Goal: Transaction & Acquisition: Obtain resource

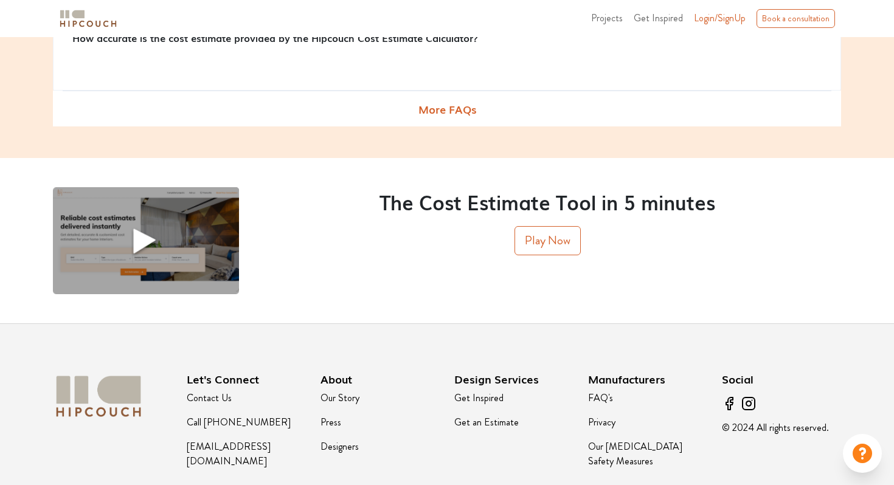
scroll to position [1540, 0]
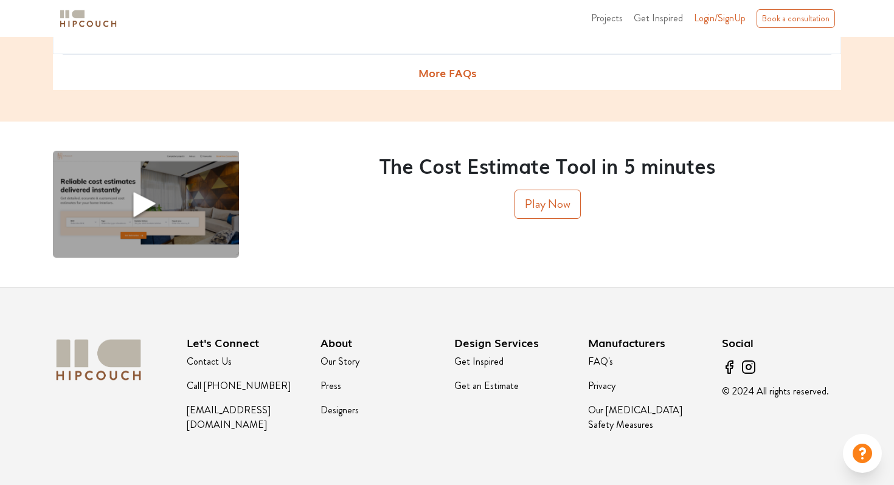
click at [342, 413] on link "Designers" at bounding box center [339, 410] width 38 height 14
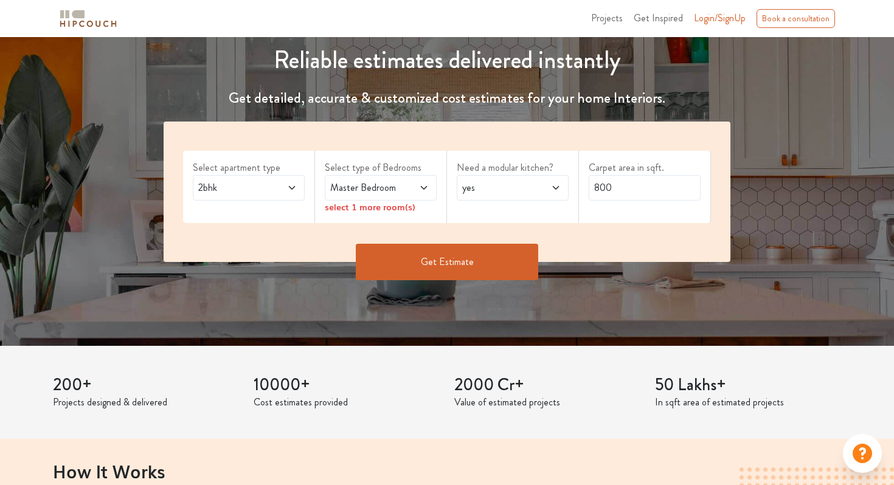
scroll to position [114, 0]
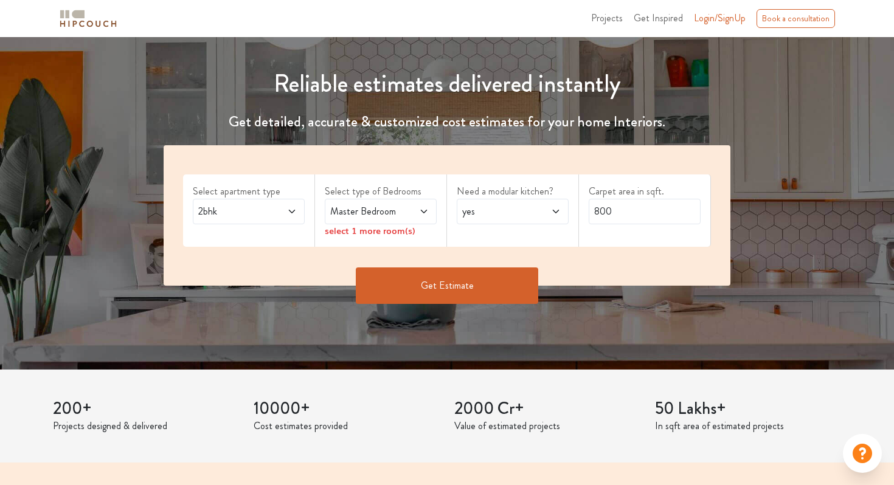
click at [381, 209] on span "Master Bedroom" at bounding box center [366, 211] width 76 height 15
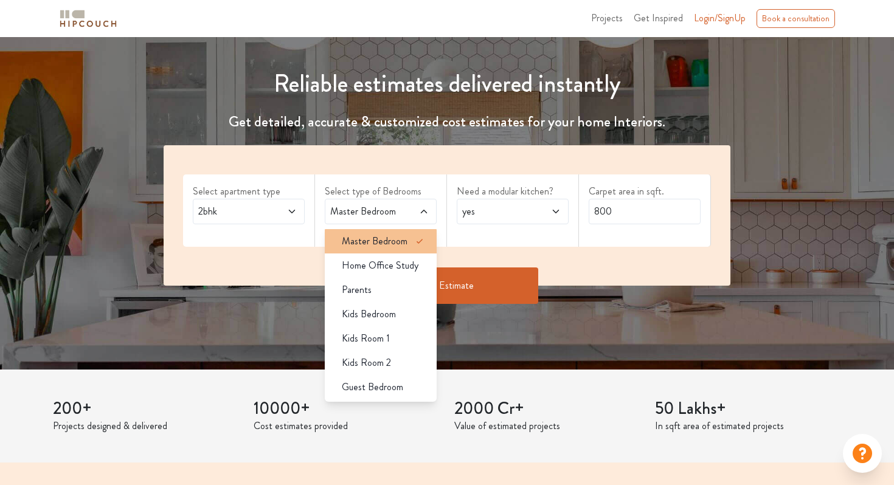
click at [362, 252] on li "Master Bedroom" at bounding box center [381, 241] width 112 height 24
click at [573, 243] on div "Need a modular kitchen? yes" at bounding box center [513, 210] width 132 height 72
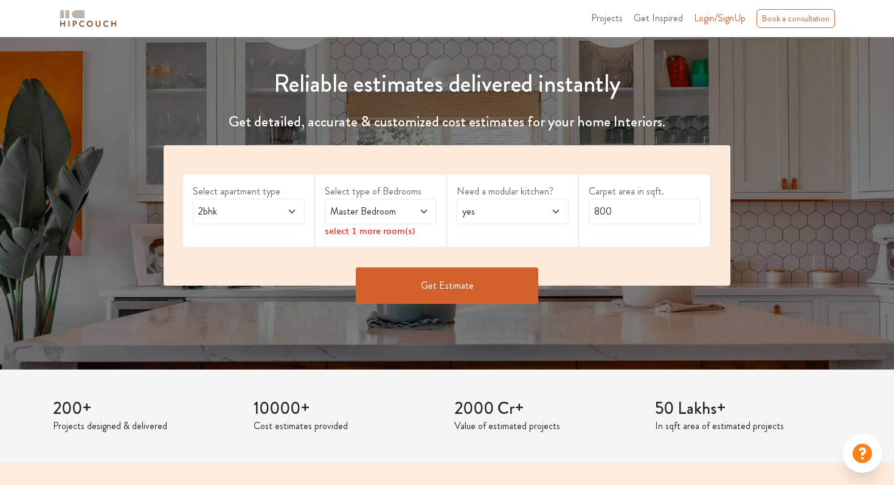
click at [454, 294] on button "Get Estimate" at bounding box center [447, 285] width 182 height 36
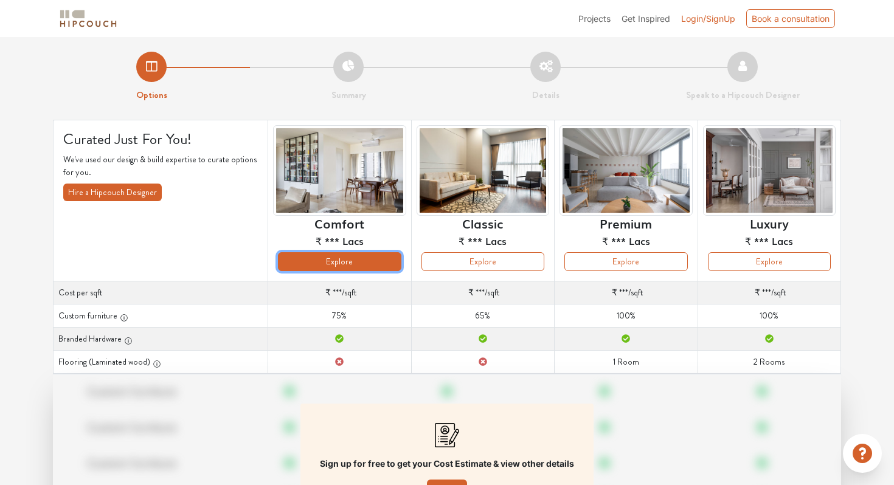
click at [336, 263] on button "Explore" at bounding box center [339, 261] width 123 height 19
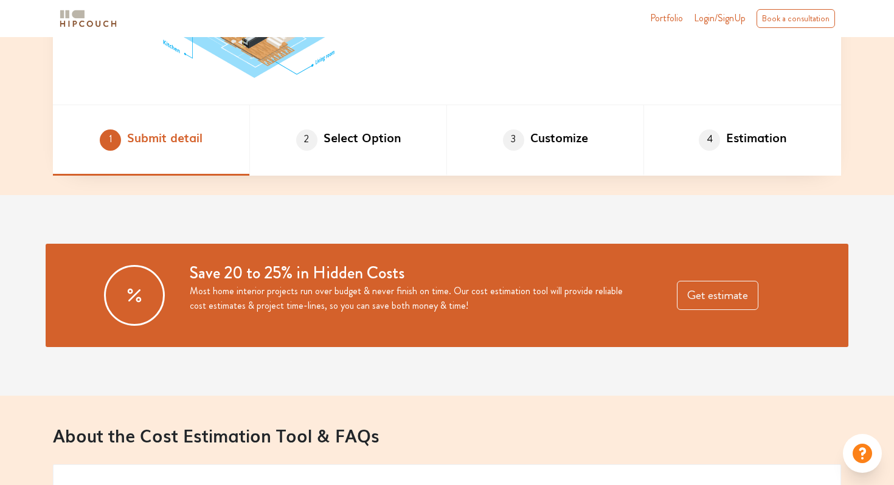
scroll to position [770, 0]
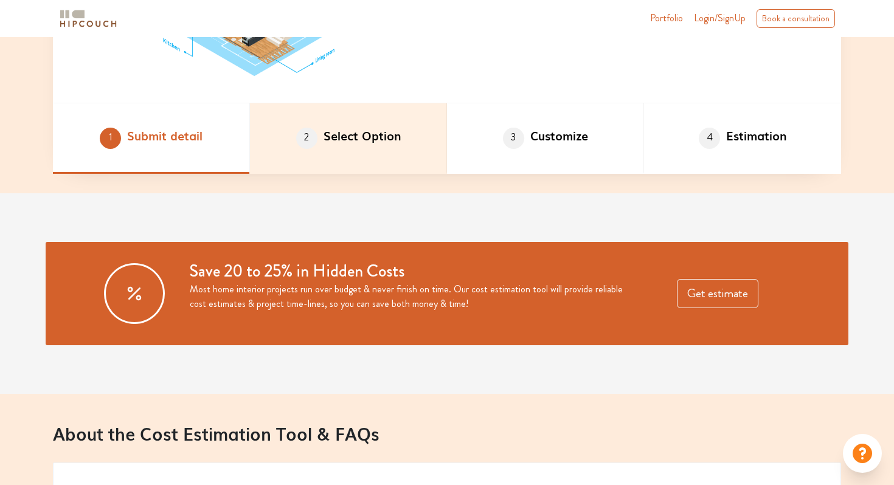
click at [324, 153] on li "2 Select Option" at bounding box center [348, 138] width 197 height 71
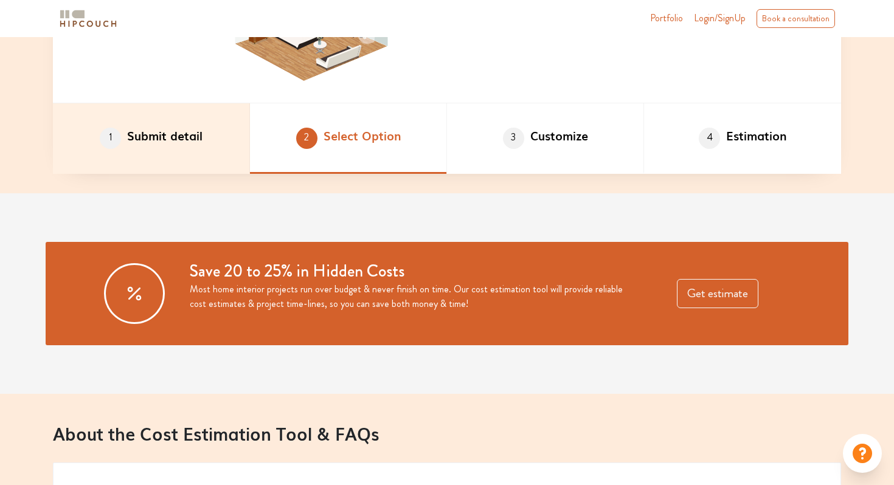
click at [205, 147] on li "1 Submit detail" at bounding box center [151, 138] width 197 height 71
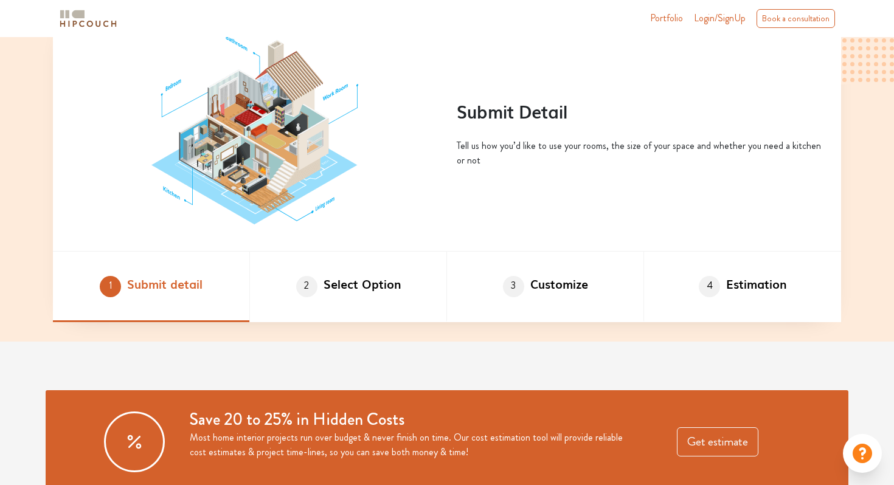
scroll to position [642, 0]
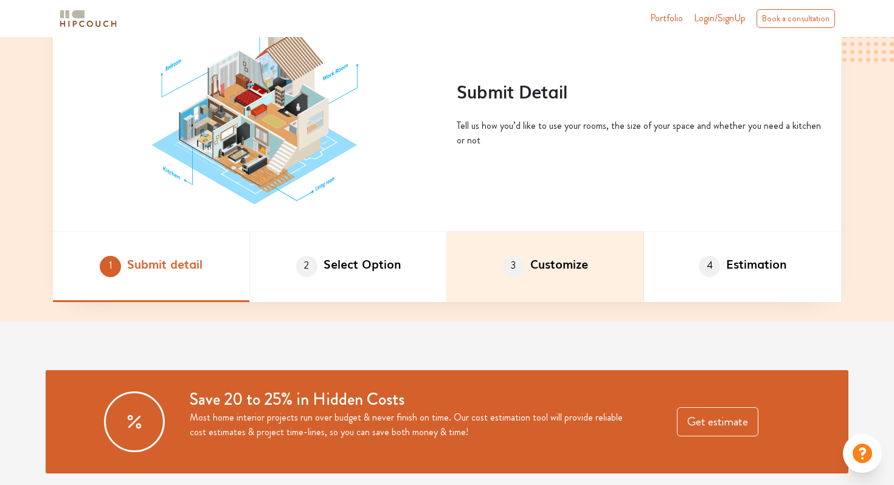
click at [524, 262] on li "3 Customize" at bounding box center [545, 267] width 197 height 71
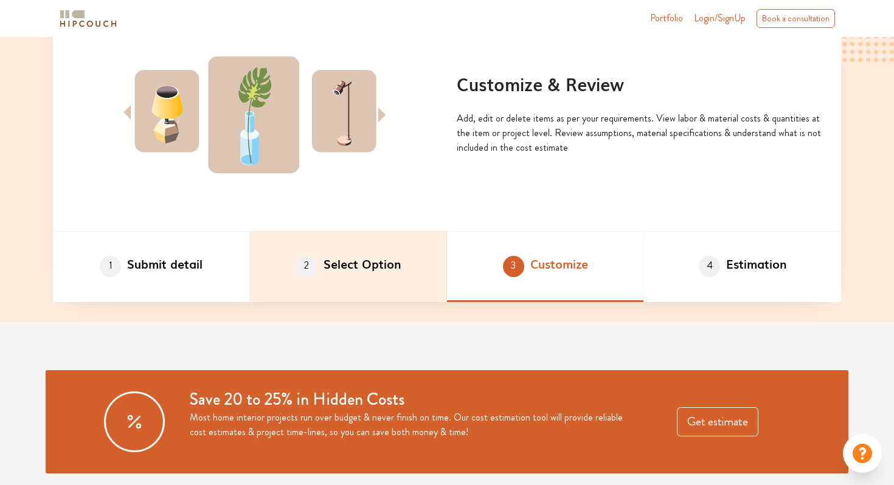
click at [355, 278] on li "2 Select Option" at bounding box center [348, 267] width 197 height 71
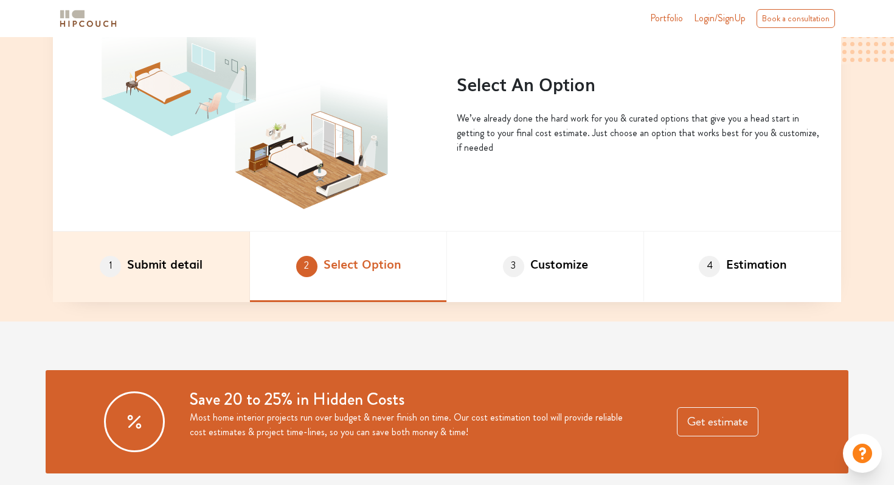
click at [191, 278] on li "1 Submit detail" at bounding box center [151, 267] width 197 height 71
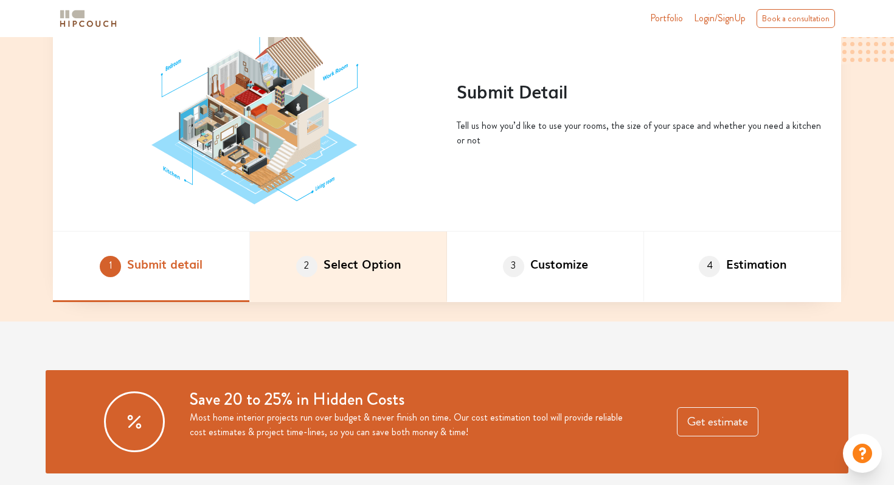
click at [386, 281] on li "2 Select Option" at bounding box center [348, 267] width 197 height 71
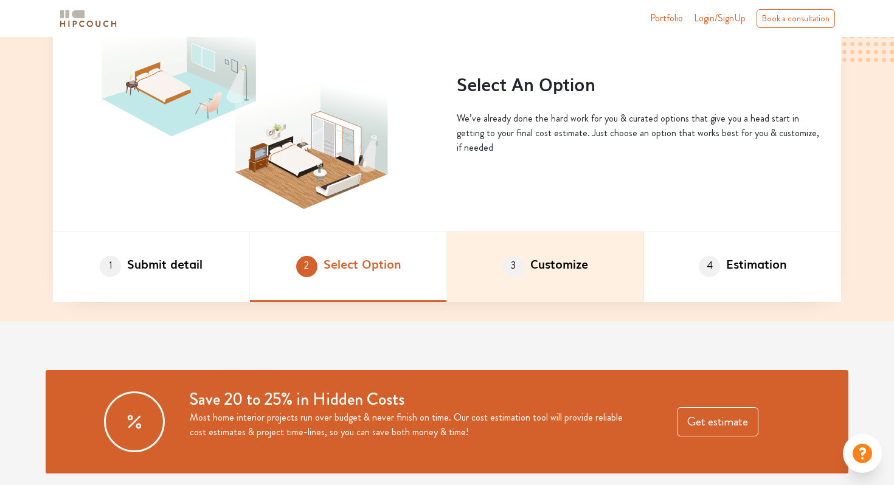
click at [574, 283] on li "3 Customize" at bounding box center [545, 267] width 197 height 71
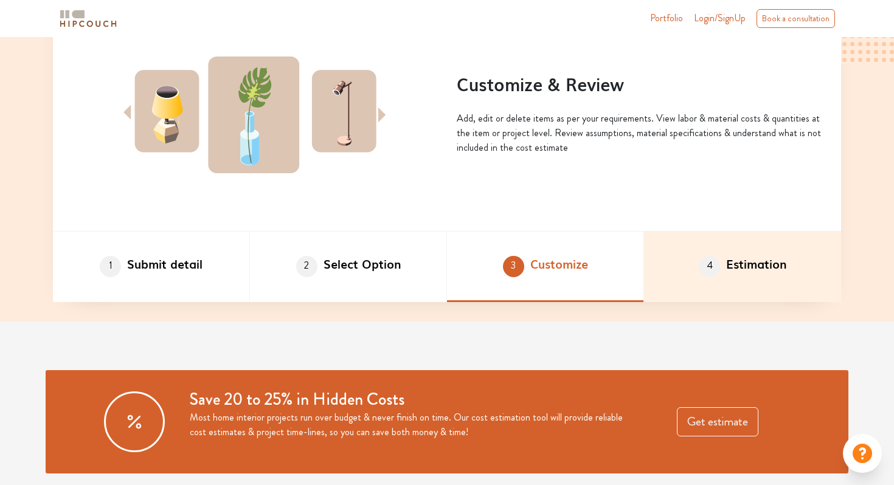
click at [742, 284] on li "4 Estimation" at bounding box center [742, 267] width 197 height 71
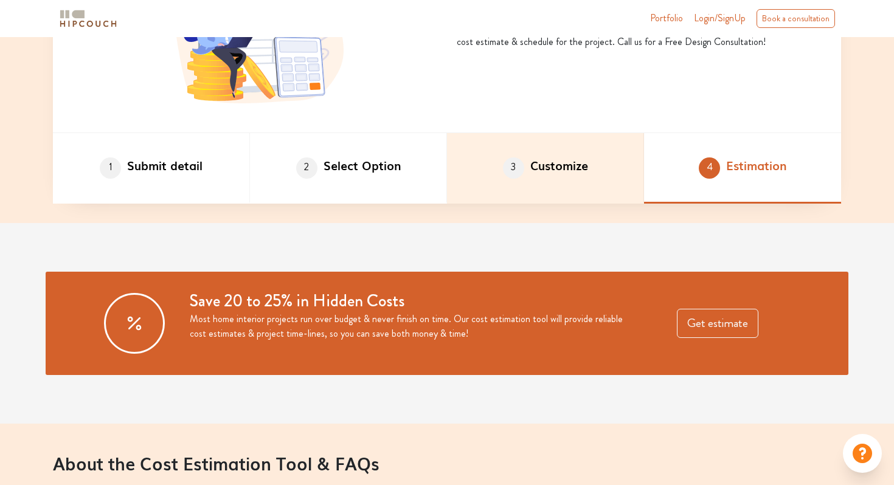
scroll to position [745, 0]
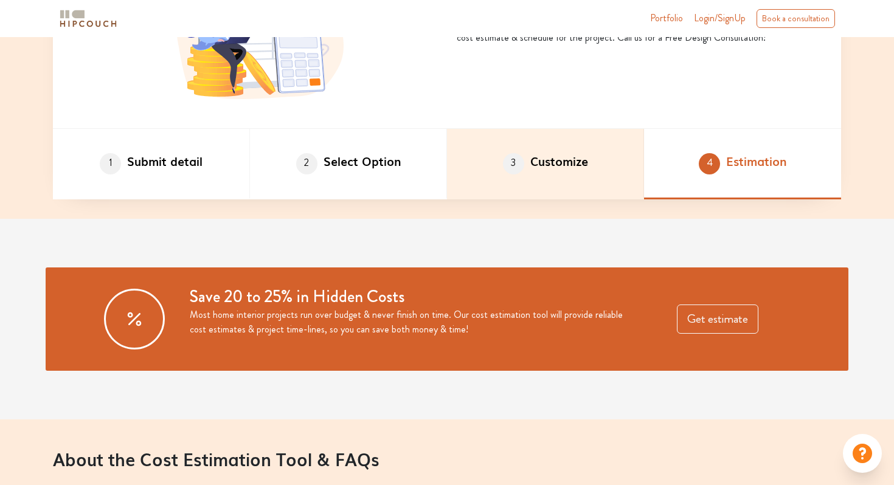
click at [554, 166] on li "3 Customize" at bounding box center [545, 164] width 197 height 71
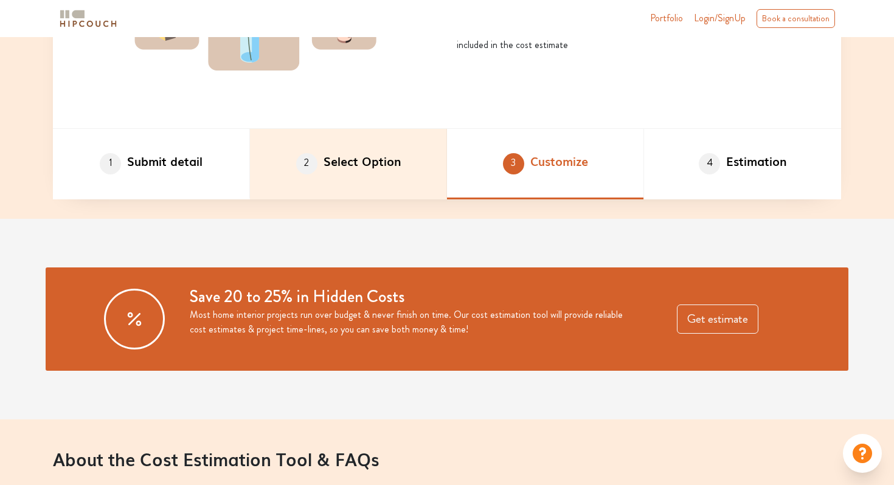
click at [374, 174] on li "2 Select Option" at bounding box center [348, 164] width 197 height 71
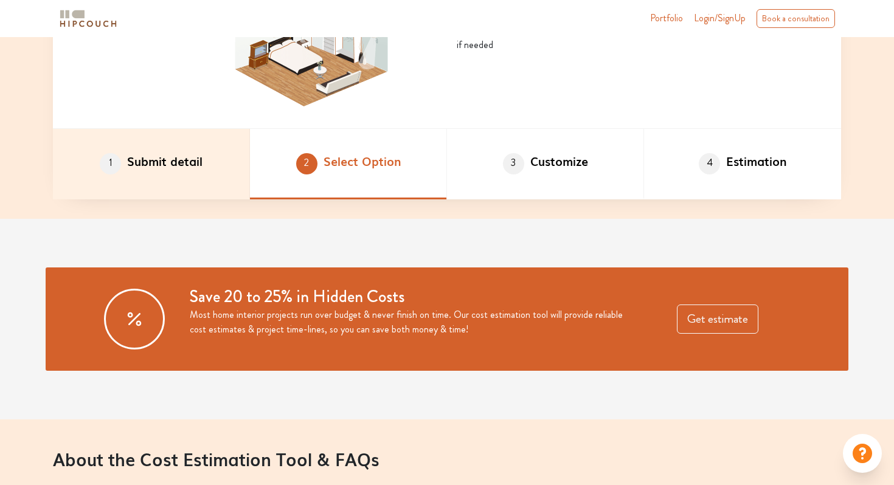
click at [170, 173] on li "1 Submit detail" at bounding box center [151, 164] width 197 height 71
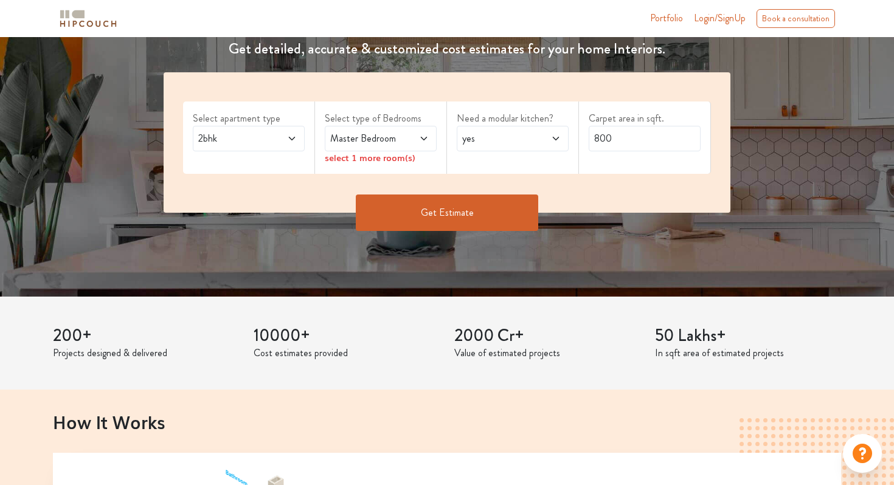
scroll to position [191, 0]
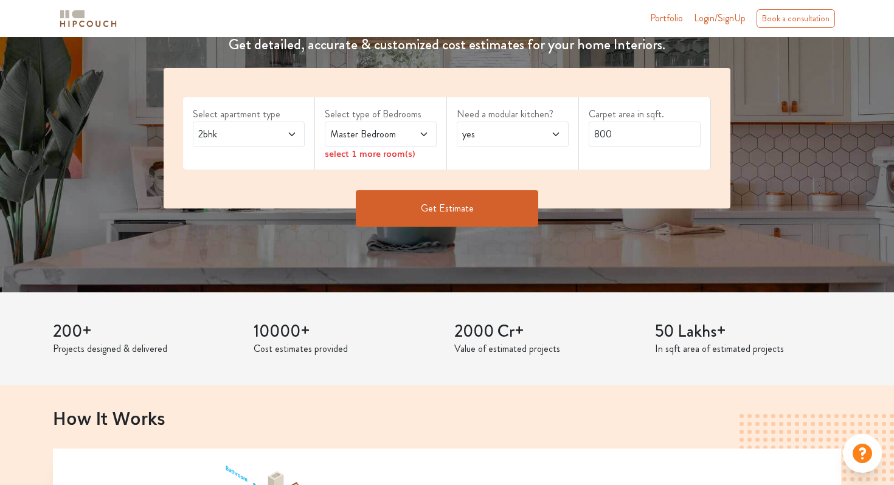
click at [283, 136] on span at bounding box center [284, 134] width 25 height 15
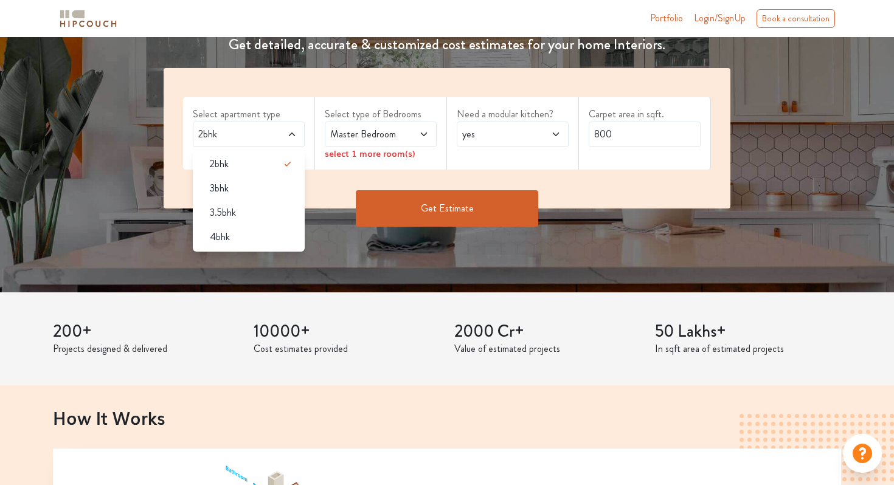
click at [364, 142] on div "Master Bedroom" at bounding box center [381, 135] width 112 height 26
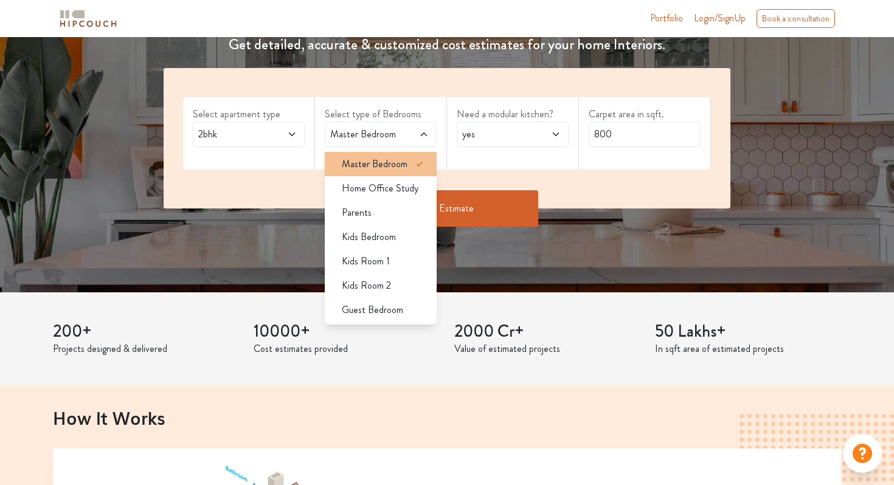
click at [367, 167] on span "Master Bedroom" at bounding box center [375, 164] width 66 height 15
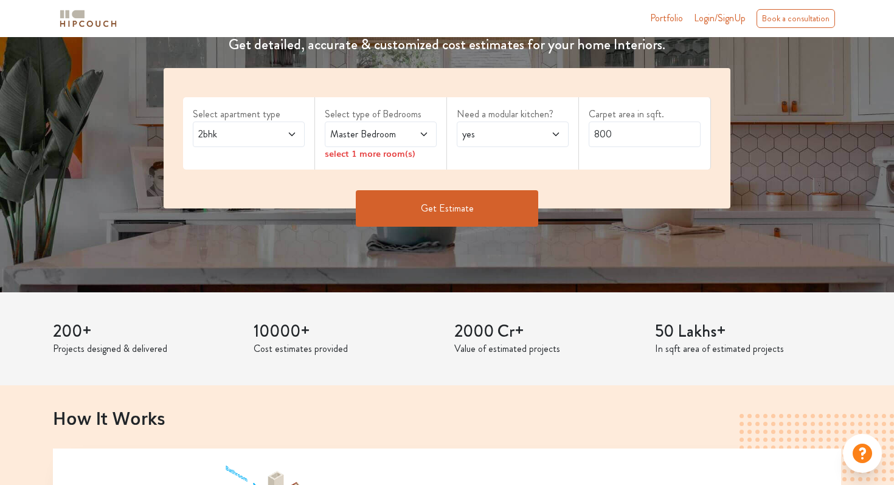
click at [269, 186] on div "Select apartment type 2bhk Select type of Bedrooms Master Bedroom select 1 more…" at bounding box center [447, 138] width 567 height 140
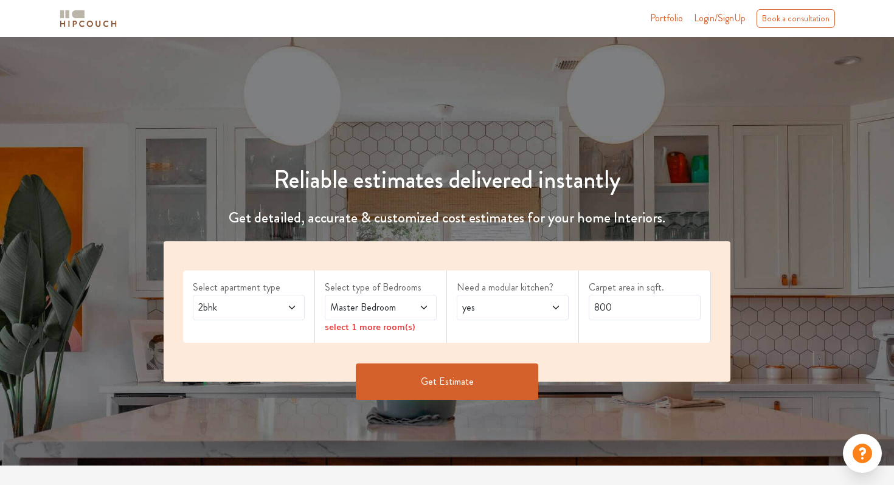
scroll to position [15, 0]
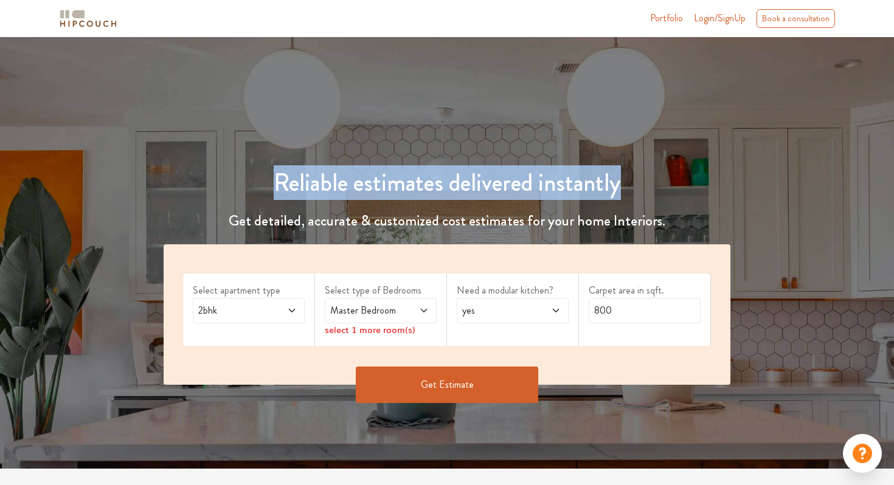
drag, startPoint x: 270, startPoint y: 182, endPoint x: 620, endPoint y: 187, distance: 350.2
click at [620, 187] on h1 "Reliable estimates delivered instantly" at bounding box center [446, 182] width 581 height 29
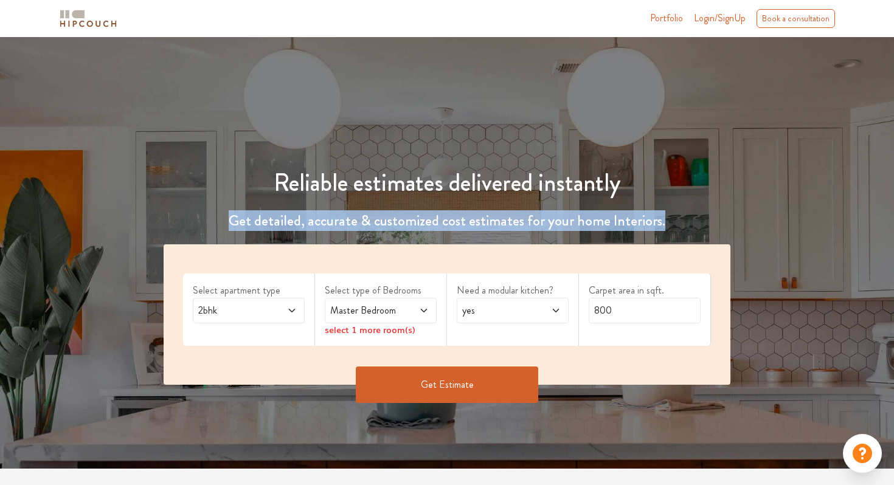
drag, startPoint x: 232, startPoint y: 220, endPoint x: 752, endPoint y: 229, distance: 519.8
click at [752, 229] on div "Reliable estimates delivered instantly Get detailed, accurate & customized cost…" at bounding box center [447, 265] width 894 height 311
click at [442, 222] on h4 "Get detailed, accurate & customized cost estimates for your home Interiors." at bounding box center [446, 221] width 581 height 18
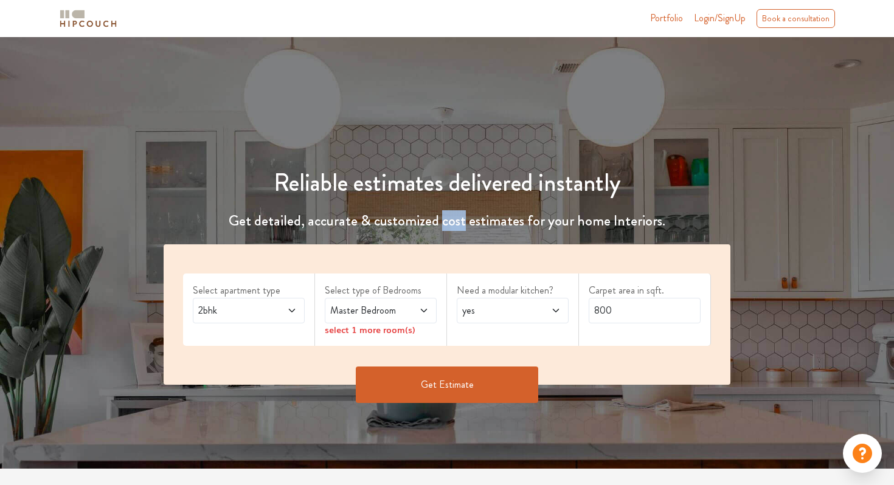
click at [442, 222] on h4 "Get detailed, accurate & customized cost estimates for your home Interiors." at bounding box center [446, 221] width 581 height 18
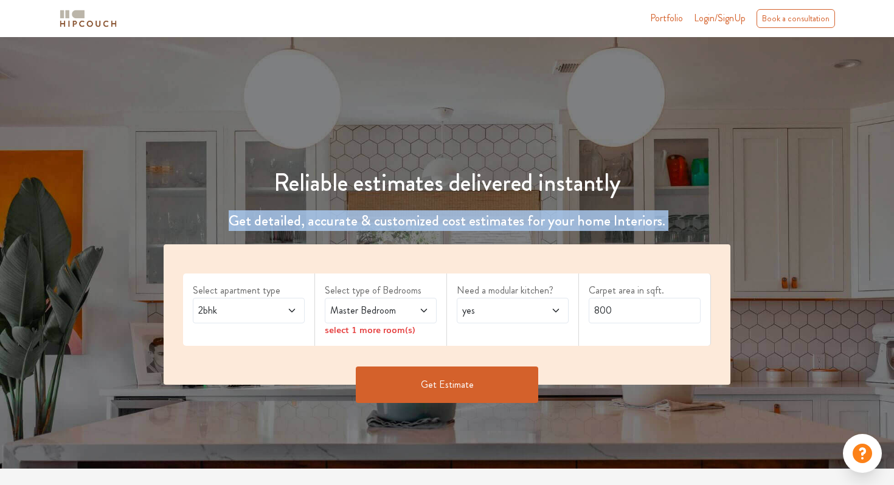
click at [442, 222] on h4 "Get detailed, accurate & customized cost estimates for your home Interiors." at bounding box center [446, 221] width 581 height 18
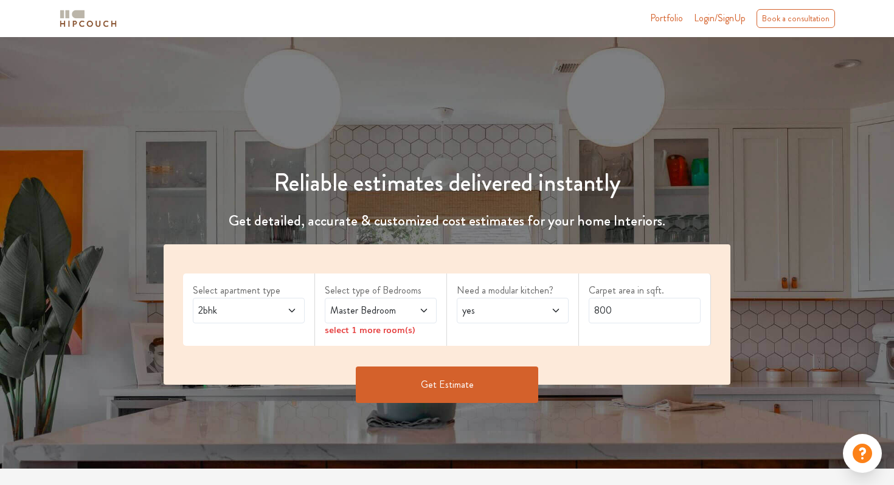
click at [151, 207] on div "Reliable estimates delivered instantly Get detailed, accurate & customized cost…" at bounding box center [447, 280] width 596 height 282
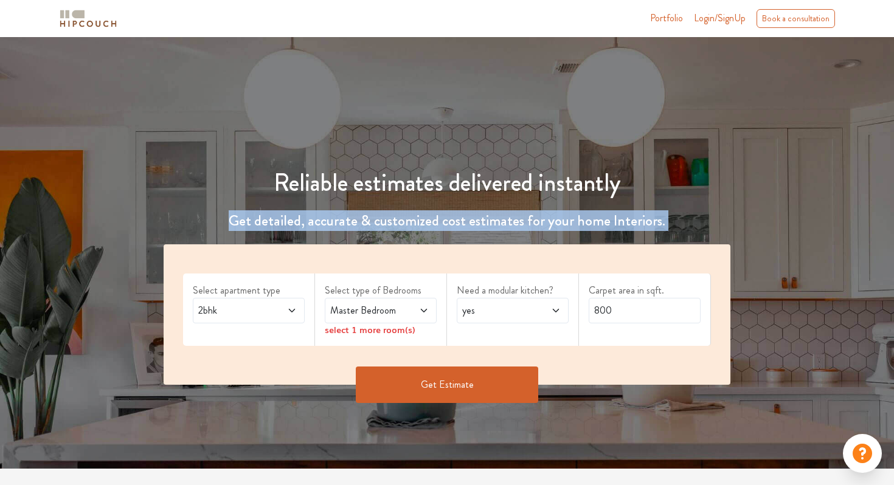
drag, startPoint x: 213, startPoint y: 216, endPoint x: 671, endPoint y: 217, distance: 457.1
click at [671, 217] on h4 "Get detailed, accurate & customized cost estimates for your home Interiors." at bounding box center [446, 221] width 581 height 18
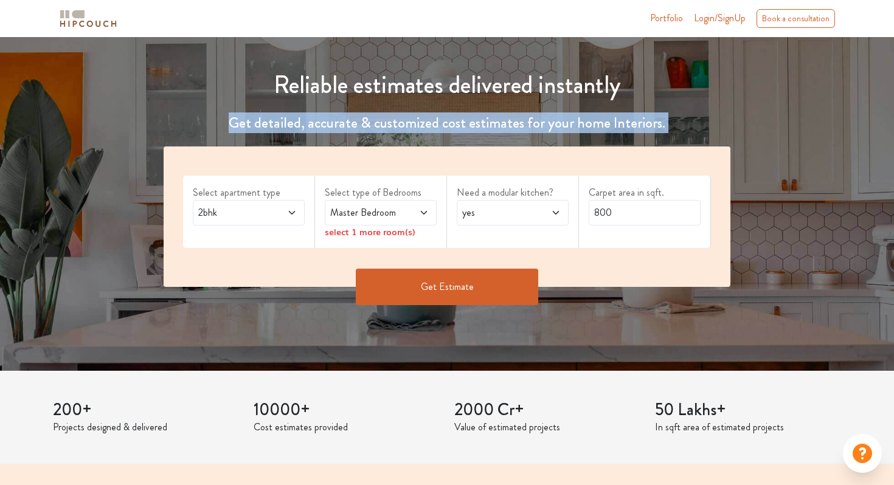
scroll to position [123, 0]
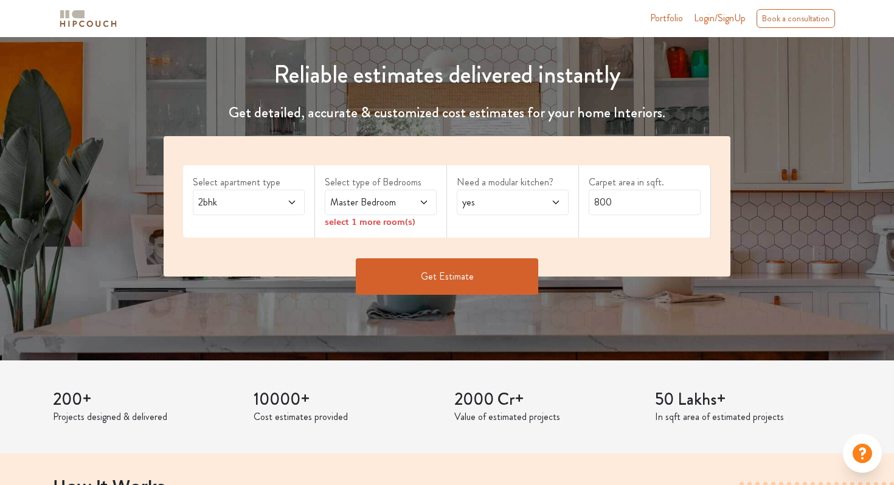
click at [390, 196] on span "Master Bedroom" at bounding box center [366, 202] width 76 height 15
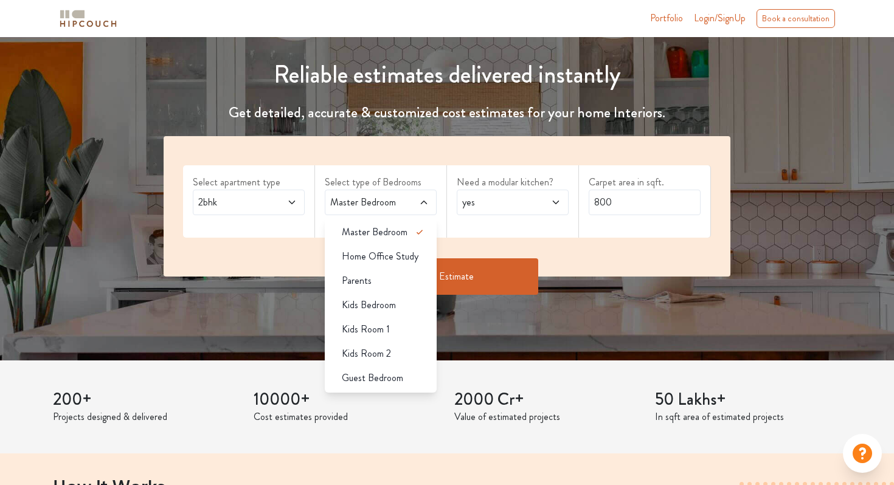
click at [525, 247] on div "Select apartment type 2bhk Select type of Bedrooms Master Bedroom Master Bedroo…" at bounding box center [447, 206] width 567 height 140
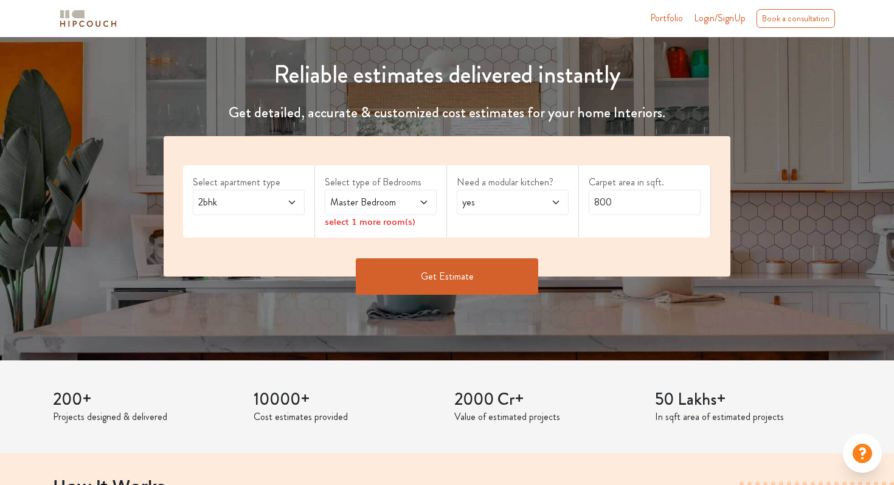
click at [343, 221] on div "select 1 more room(s)" at bounding box center [381, 221] width 112 height 13
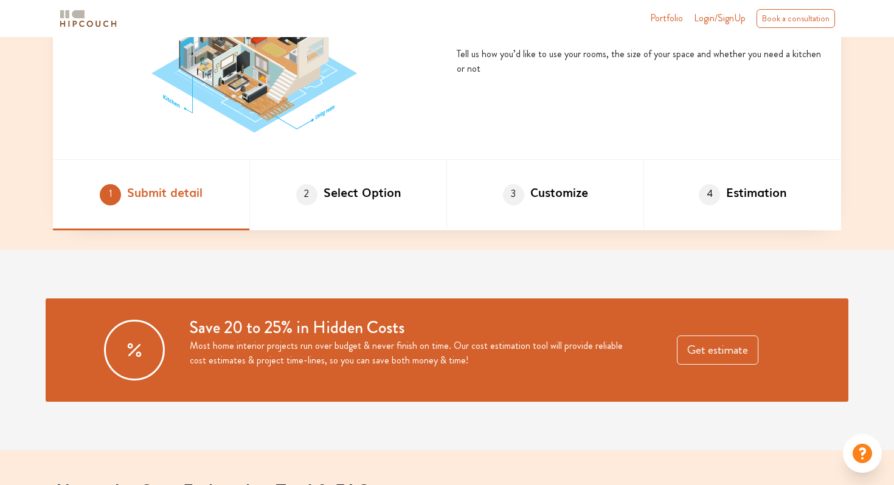
scroll to position [715, 0]
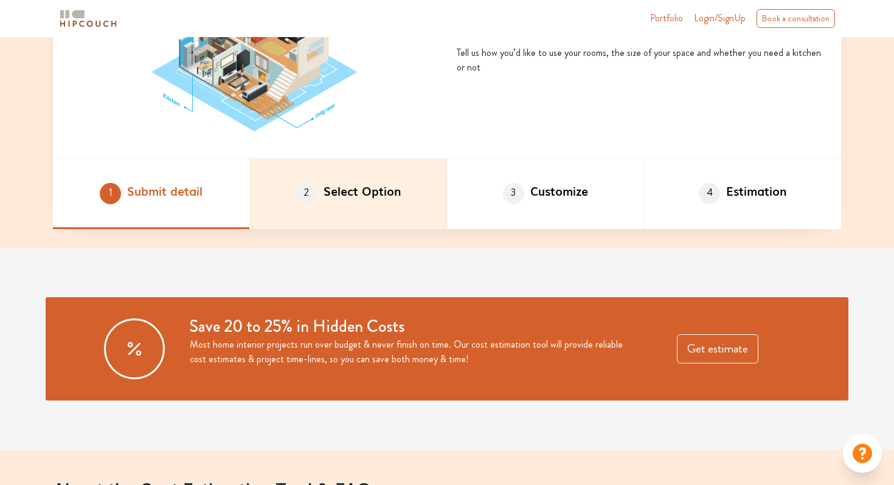
click at [326, 198] on li "2 Select Option" at bounding box center [348, 194] width 197 height 71
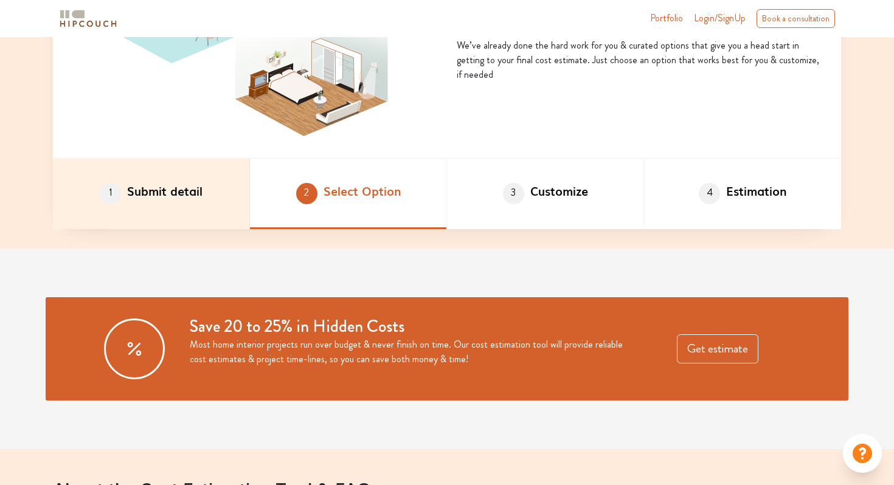
click at [190, 212] on li "1 Submit detail" at bounding box center [151, 194] width 197 height 71
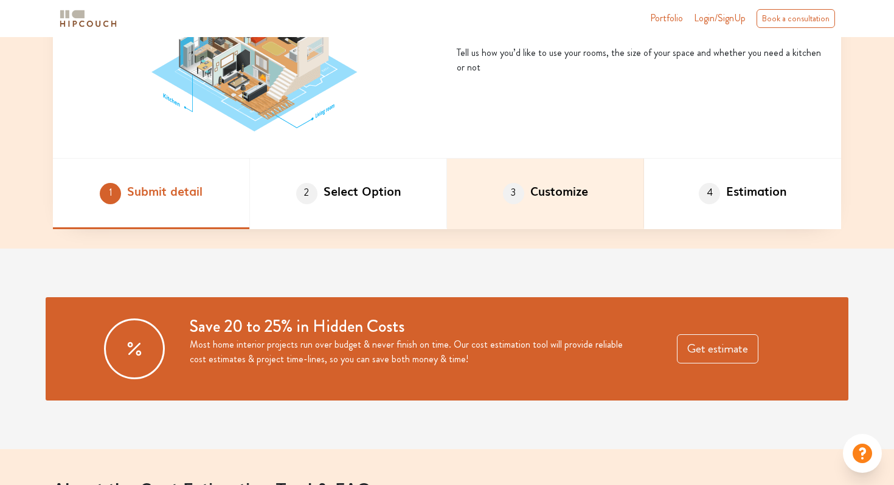
click at [610, 191] on li "3 Customize" at bounding box center [545, 194] width 197 height 71
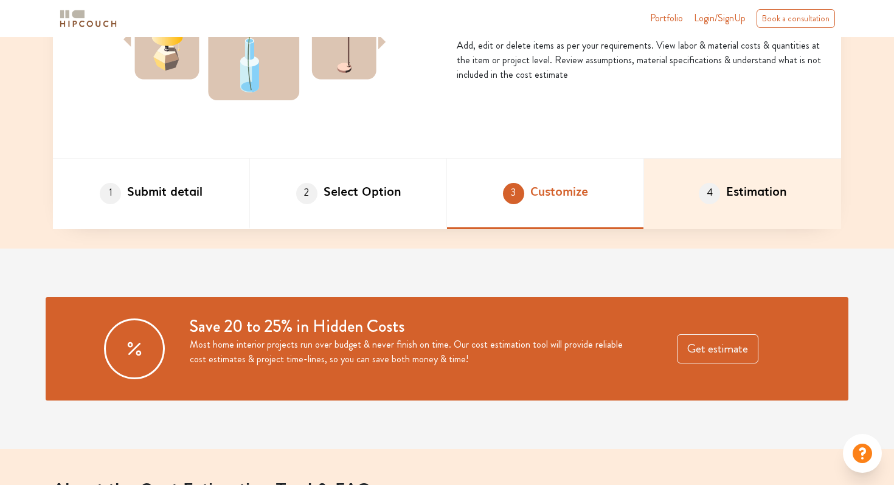
click at [788, 190] on li "4 Estimation" at bounding box center [742, 194] width 197 height 71
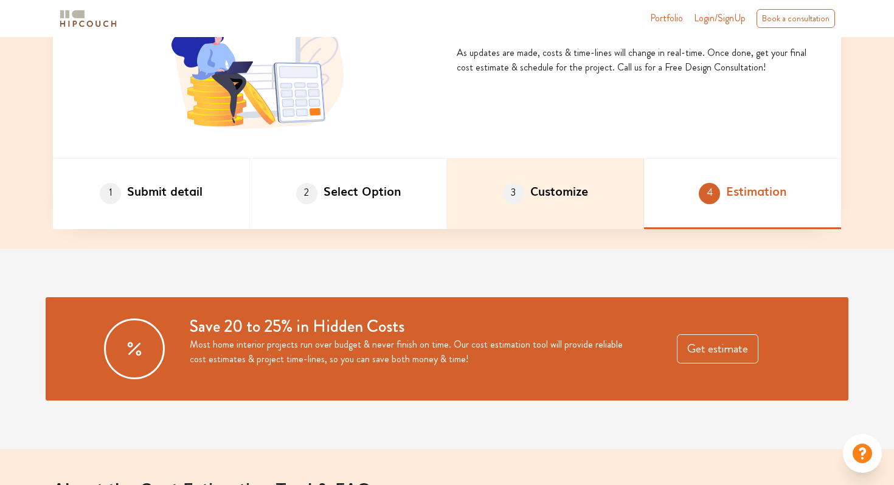
click at [571, 191] on li "3 Customize" at bounding box center [545, 194] width 197 height 71
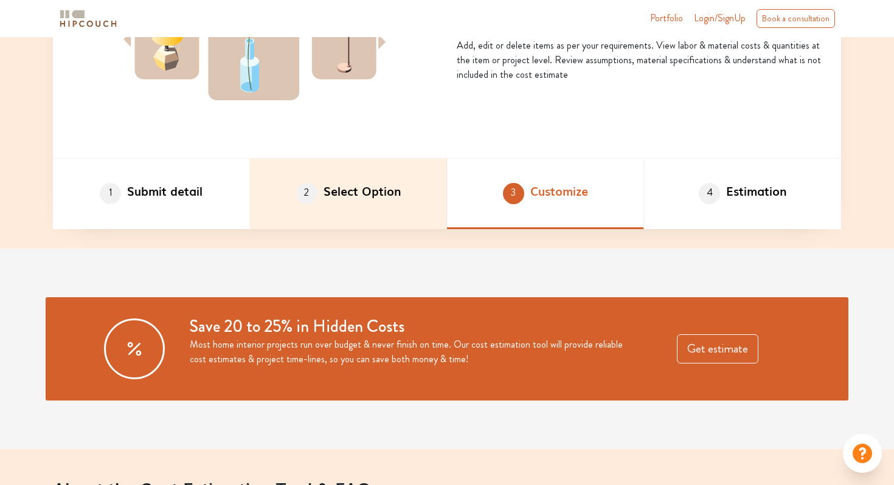
click at [373, 195] on li "2 Select Option" at bounding box center [348, 194] width 197 height 71
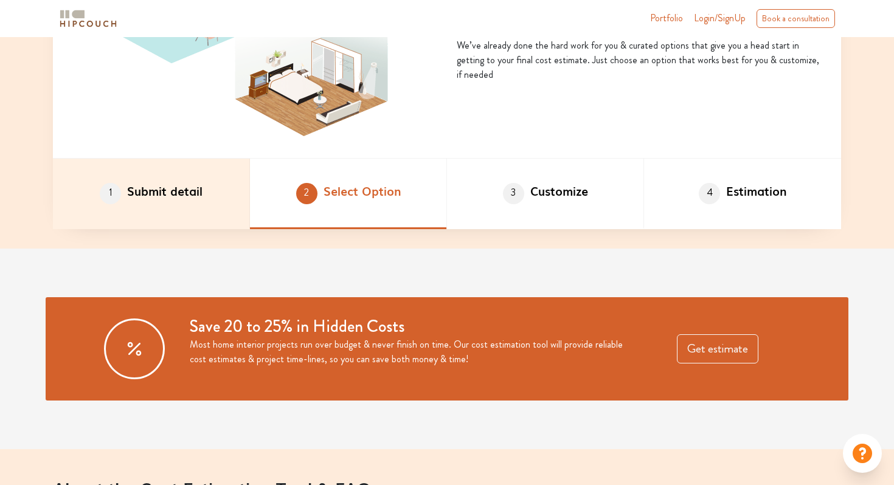
click at [143, 204] on li "1 Submit detail" at bounding box center [151, 194] width 197 height 71
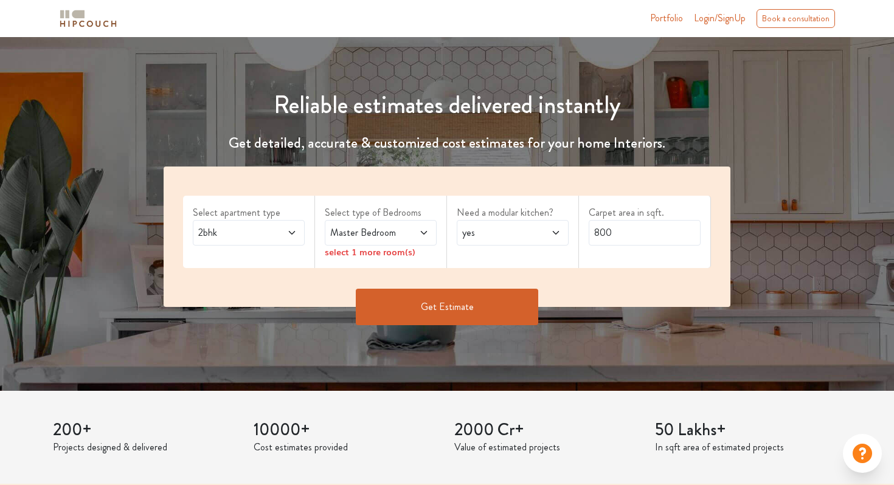
scroll to position [91, 0]
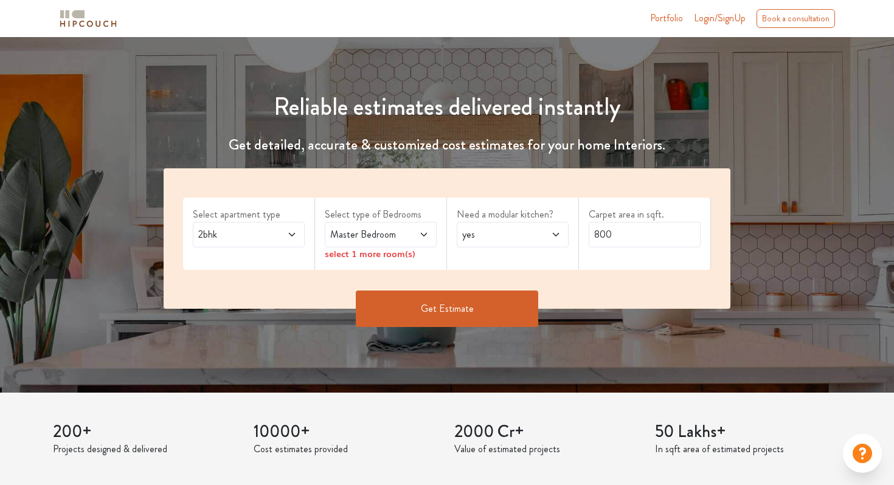
click at [374, 232] on span "Master Bedroom" at bounding box center [366, 234] width 76 height 15
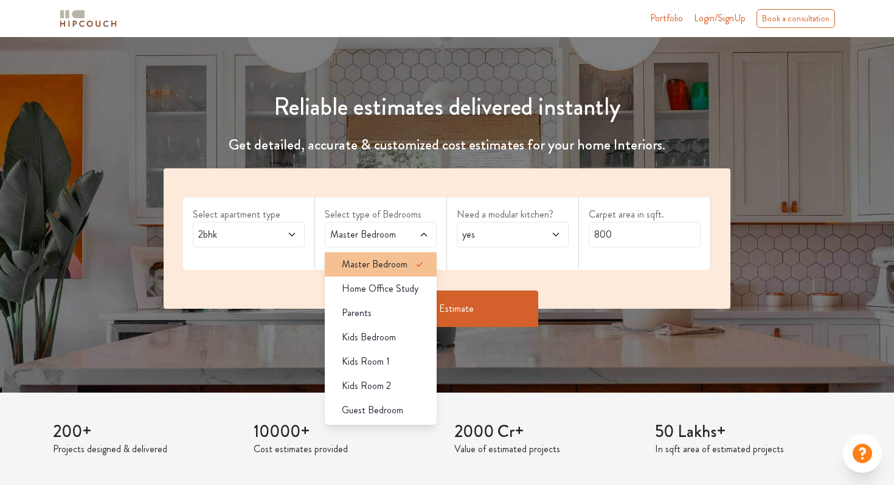
click at [371, 267] on span "Master Bedroom" at bounding box center [375, 264] width 66 height 15
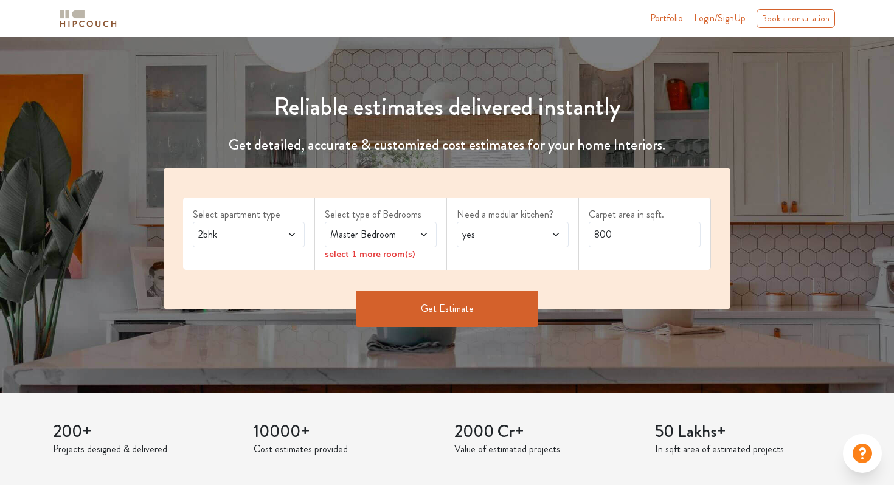
click at [534, 249] on div "Need a modular kitchen? yes" at bounding box center [513, 234] width 132 height 72
click at [371, 244] on div "Master Bedroom" at bounding box center [381, 235] width 112 height 26
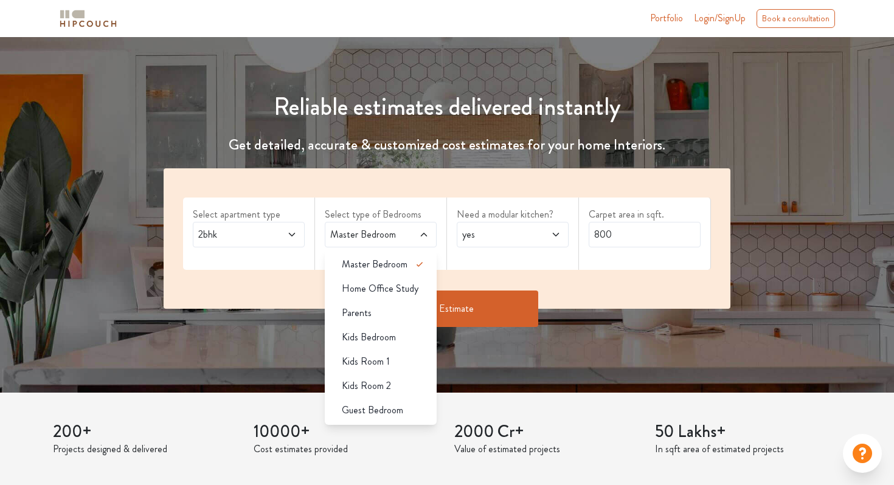
click at [371, 240] on span "Master Bedroom" at bounding box center [366, 234] width 76 height 15
click at [495, 271] on div "Select apartment type 2bhk Select type of Bedrooms Master Bedroom Master Bedroo…" at bounding box center [447, 238] width 567 height 140
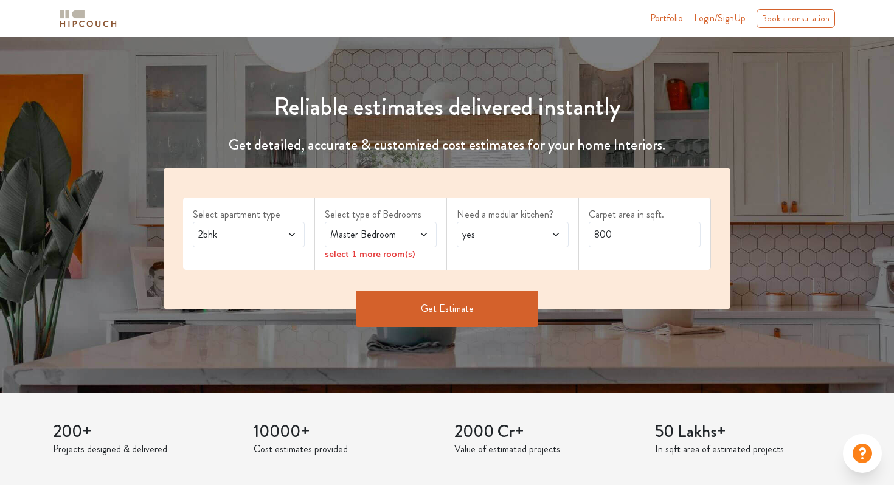
click at [409, 231] on span at bounding box center [416, 234] width 25 height 15
click at [486, 263] on div "Need a modular kitchen? yes" at bounding box center [513, 234] width 132 height 72
click at [520, 234] on span "yes" at bounding box center [498, 234] width 76 height 15
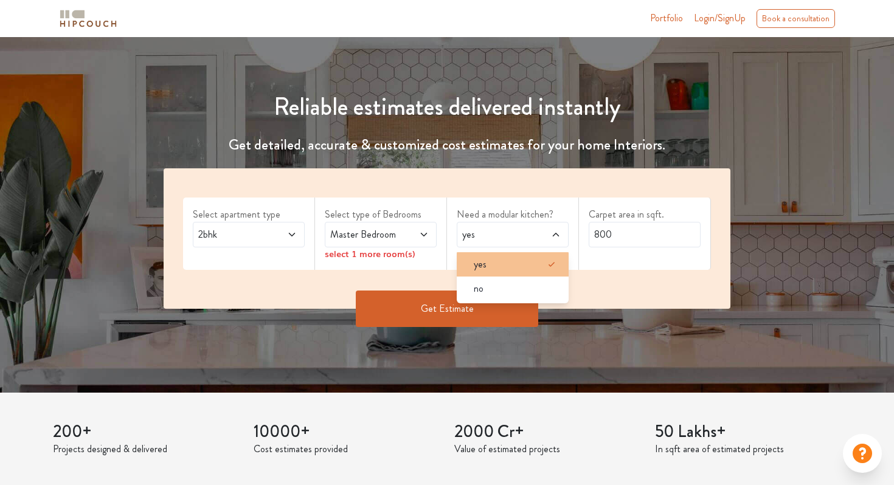
click at [520, 267] on div "yes" at bounding box center [516, 264] width 105 height 15
click at [645, 243] on input "800" at bounding box center [644, 235] width 112 height 26
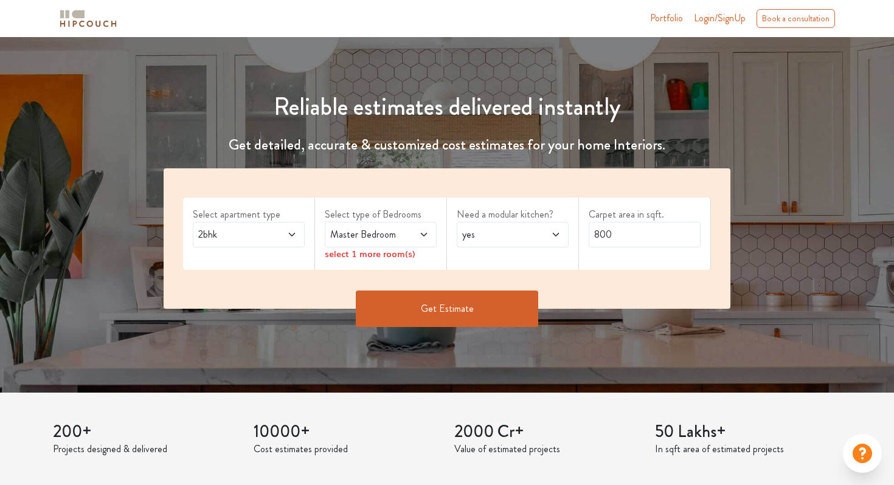
click at [421, 313] on button "Get Estimate" at bounding box center [447, 309] width 182 height 36
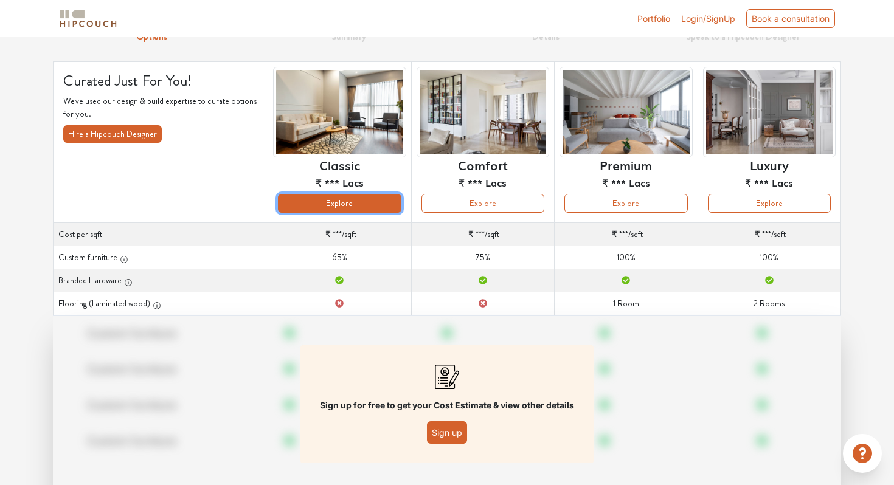
click at [357, 201] on button "Explore" at bounding box center [339, 203] width 123 height 19
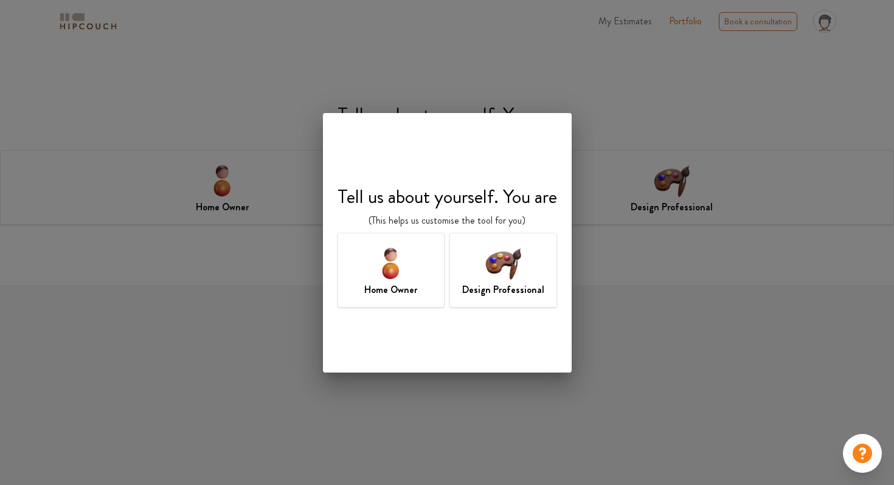
click at [394, 285] on h7 "Home Owner" at bounding box center [390, 290] width 53 height 15
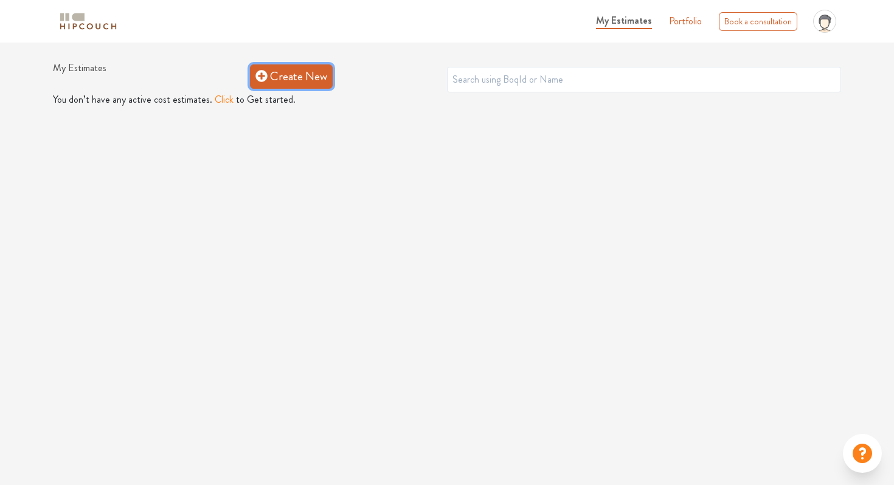
click at [278, 84] on link "Create New" at bounding box center [291, 76] width 83 height 24
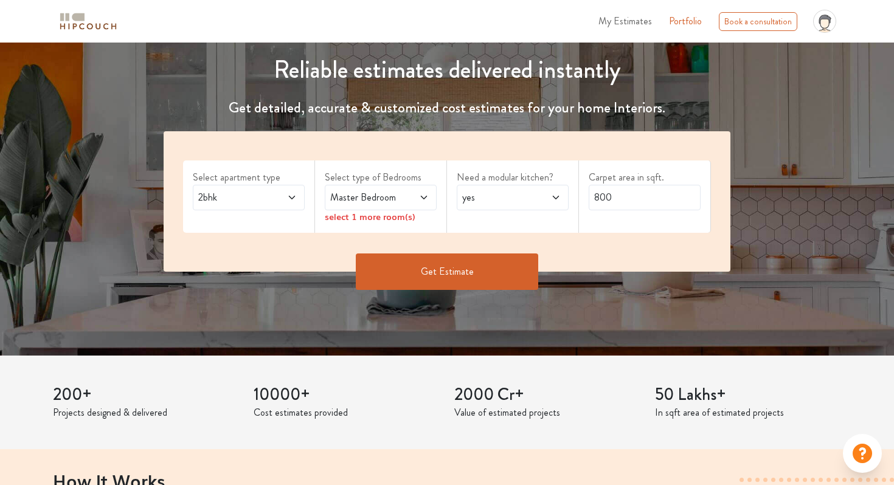
scroll to position [139, 0]
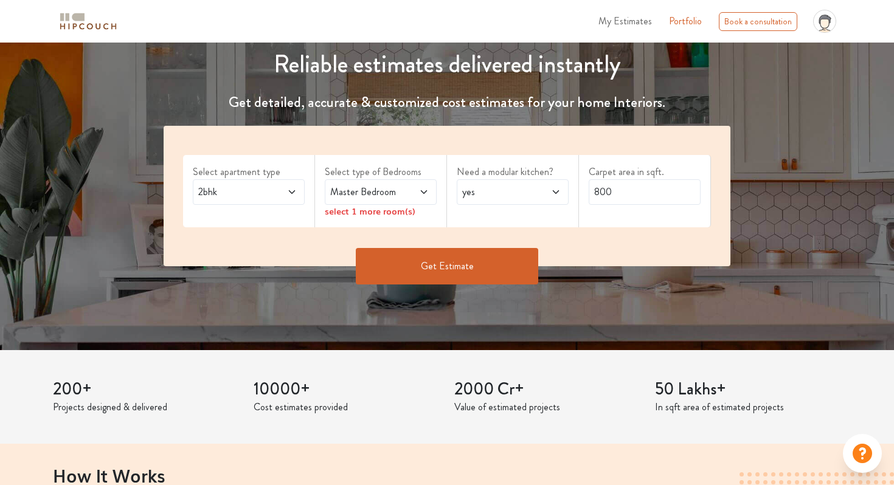
click at [423, 268] on button "Get Estimate" at bounding box center [447, 266] width 182 height 36
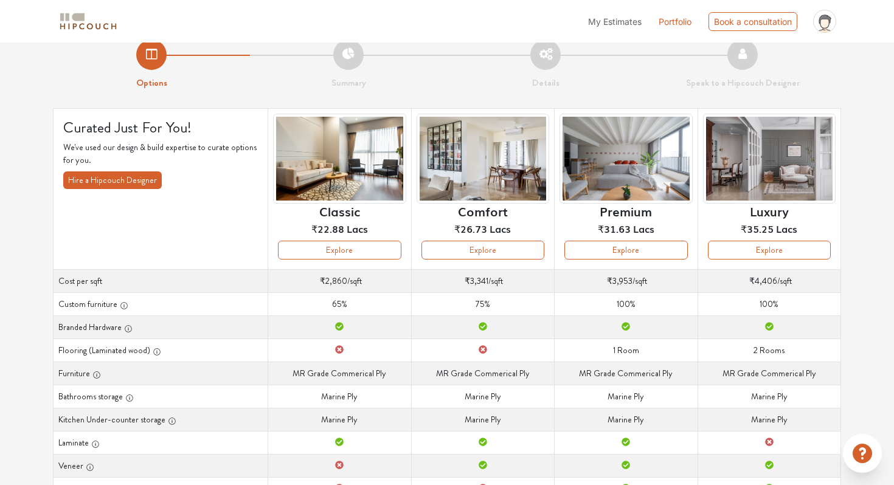
scroll to position [15, 0]
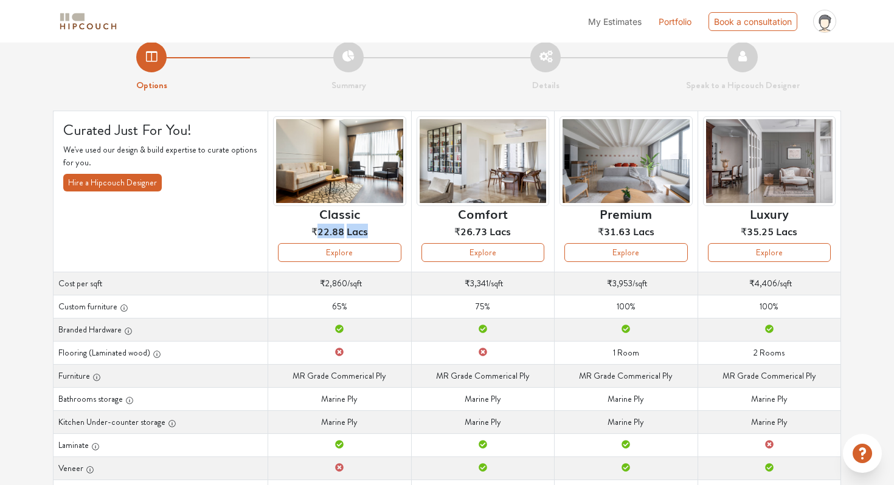
drag, startPoint x: 317, startPoint y: 234, endPoint x: 375, endPoint y: 241, distance: 58.1
click at [373, 241] on div "Classic ₹22.88 Lacs" at bounding box center [339, 179] width 133 height 127
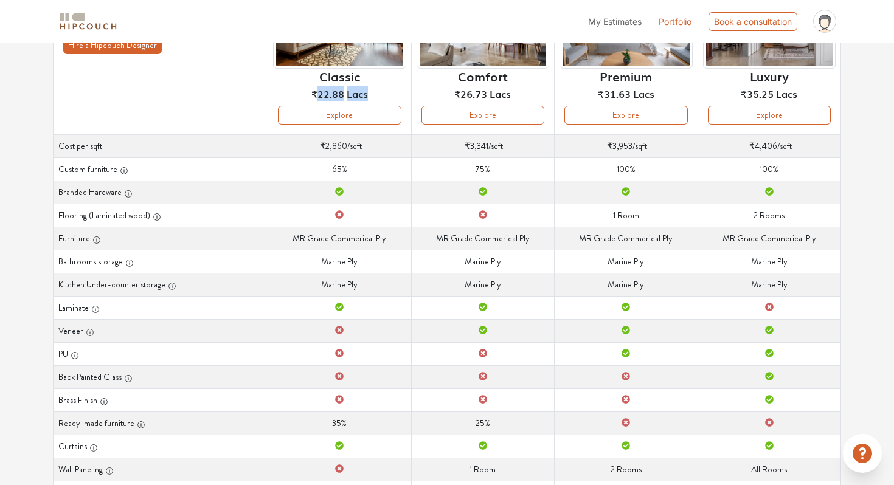
scroll to position [7, 0]
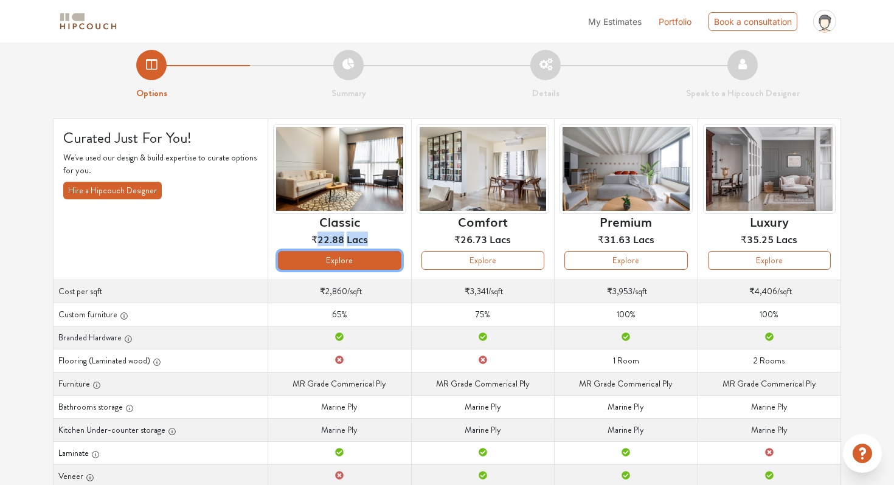
click at [360, 257] on button "Explore" at bounding box center [339, 260] width 123 height 19
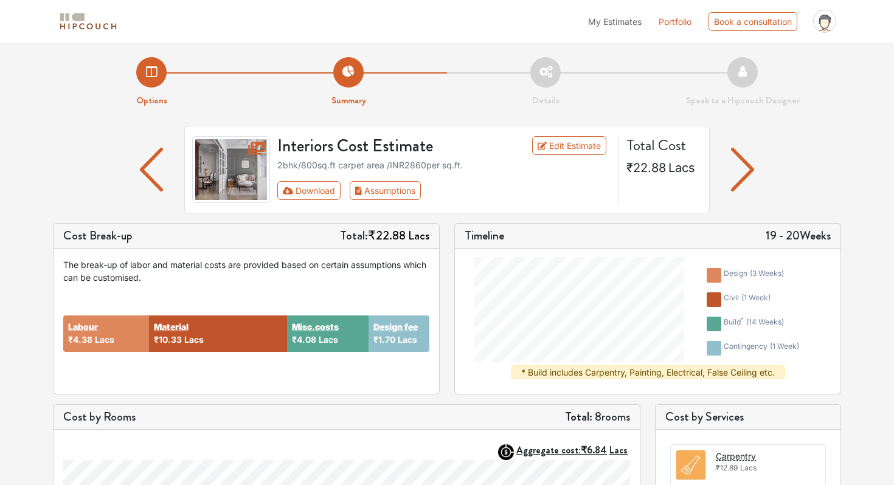
click at [745, 174] on img "button" at bounding box center [743, 170] width 24 height 44
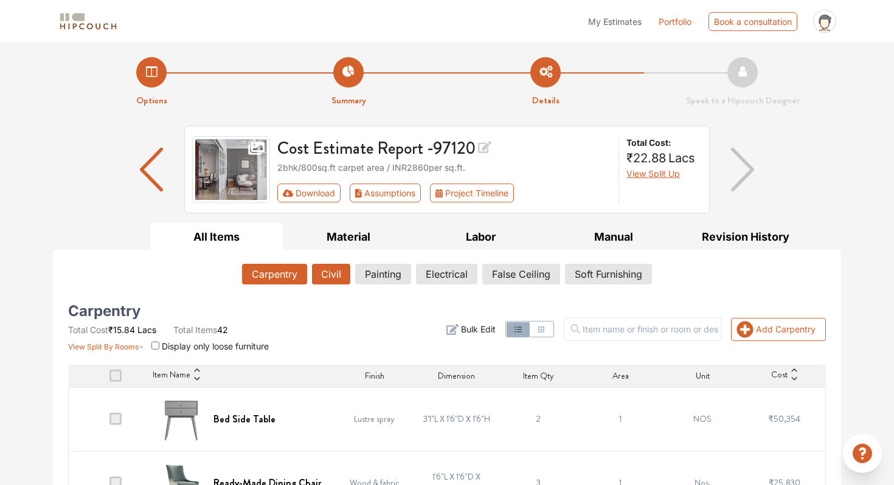
click at [334, 277] on button "Civil" at bounding box center [331, 274] width 38 height 21
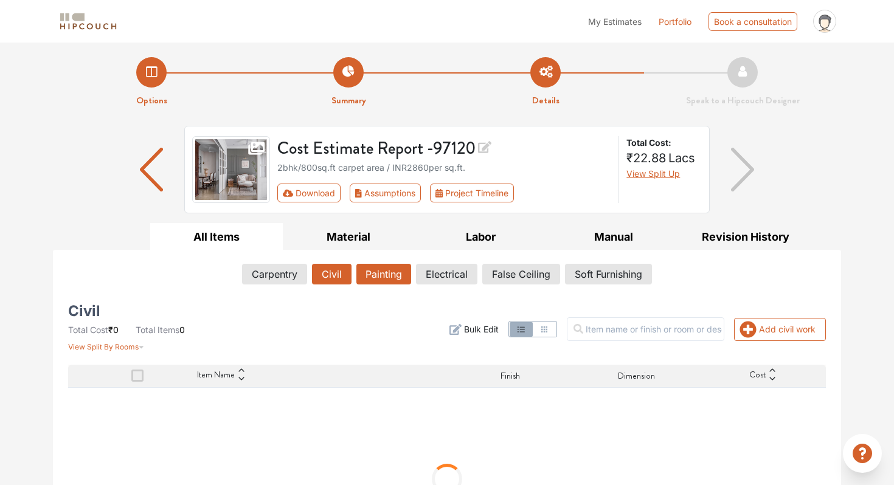
click at [389, 271] on button "Painting" at bounding box center [383, 274] width 55 height 21
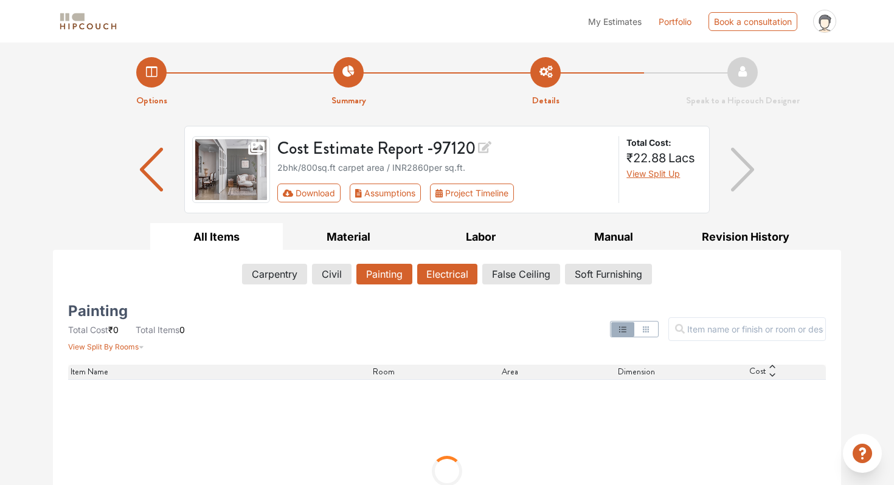
click at [450, 278] on button "Electrical" at bounding box center [447, 274] width 60 height 21
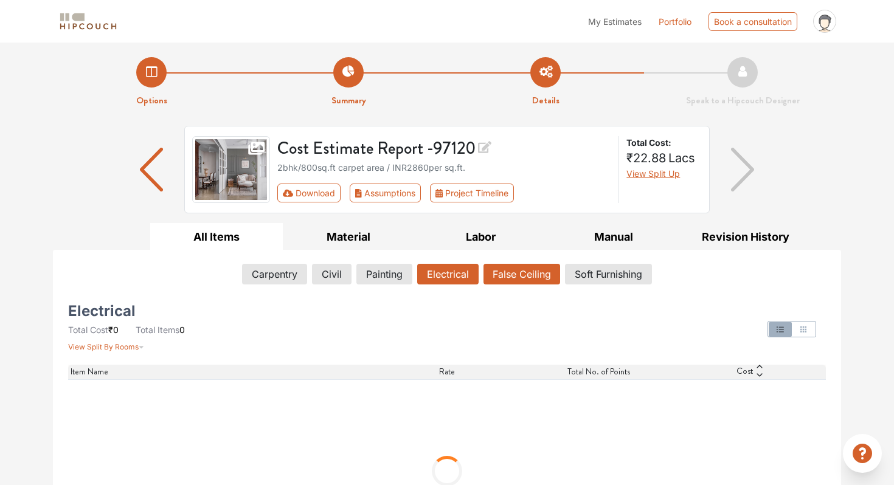
click at [514, 271] on button "False Ceiling" at bounding box center [521, 274] width 77 height 21
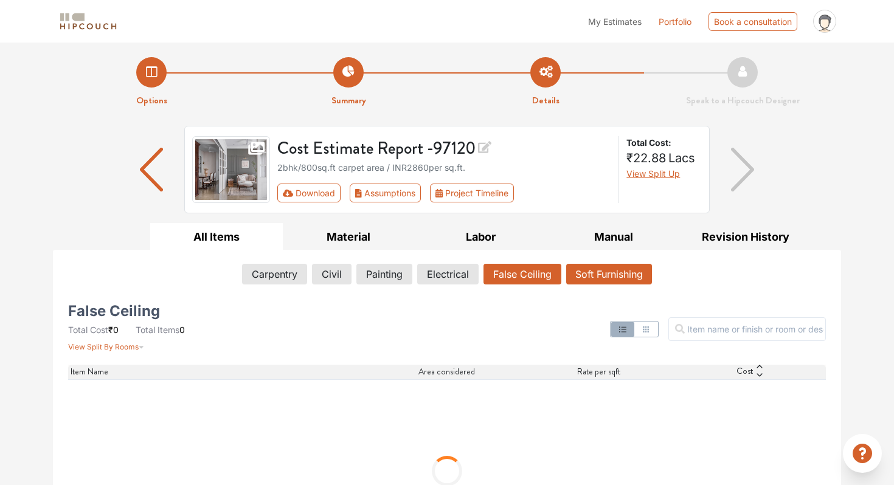
click at [599, 278] on button "Soft Furnishing" at bounding box center [609, 274] width 86 height 21
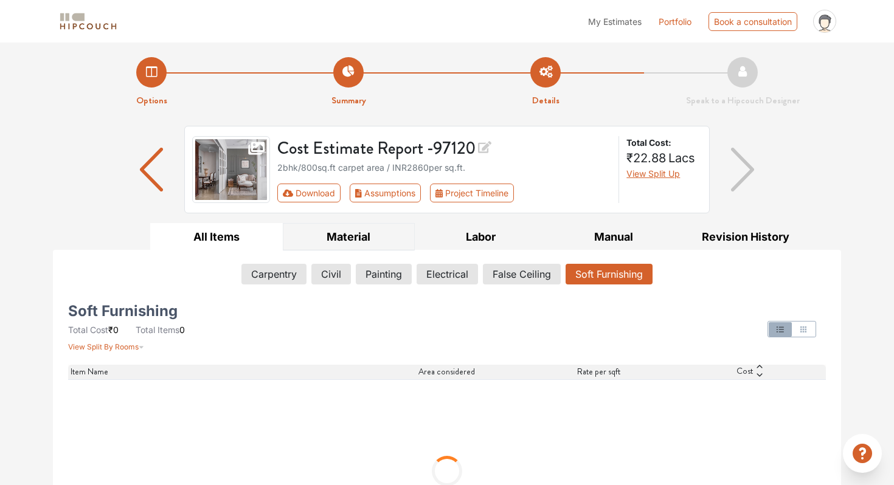
click at [361, 241] on button "Material" at bounding box center [349, 236] width 133 height 27
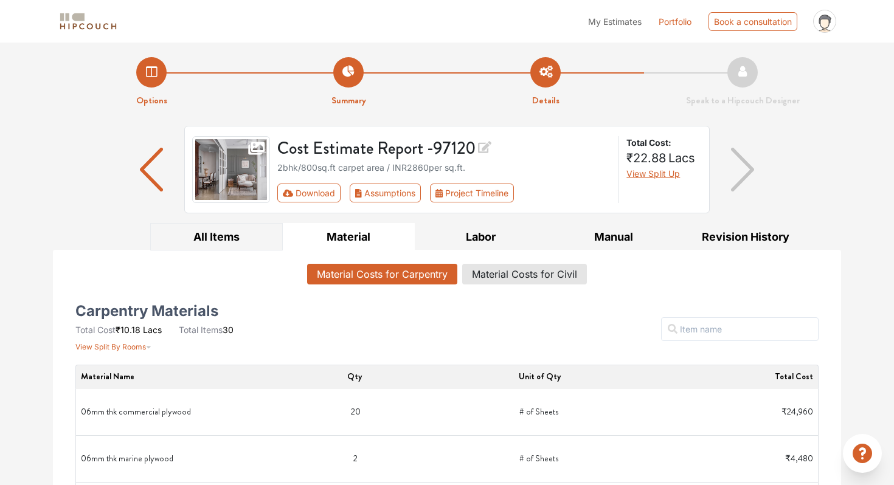
click at [257, 231] on button "All Items" at bounding box center [216, 236] width 133 height 27
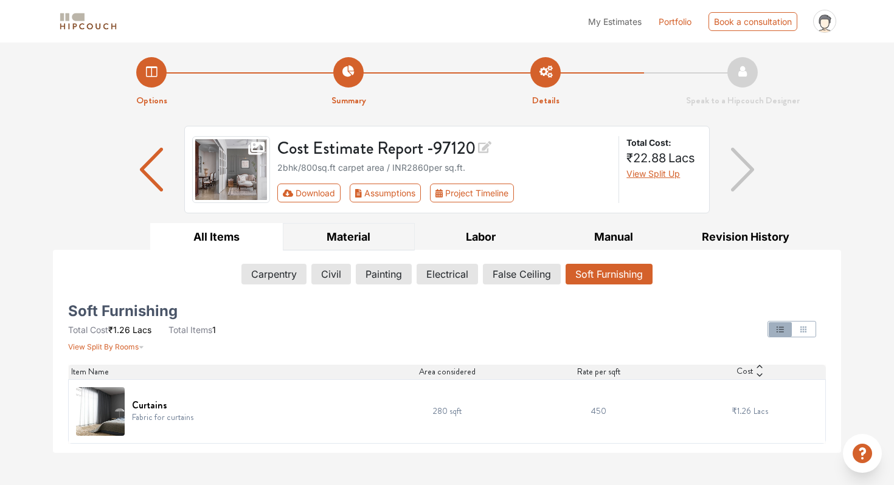
click at [361, 233] on button "Material" at bounding box center [349, 236] width 133 height 27
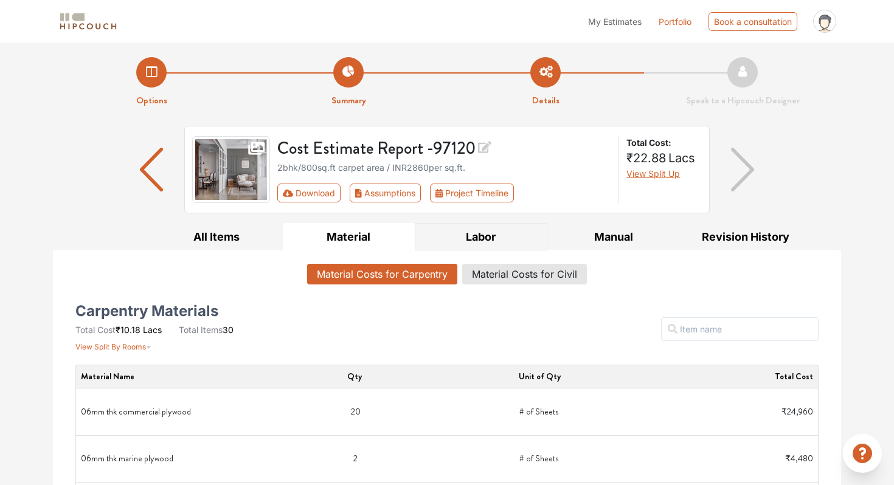
click at [471, 235] on button "Labor" at bounding box center [481, 236] width 133 height 27
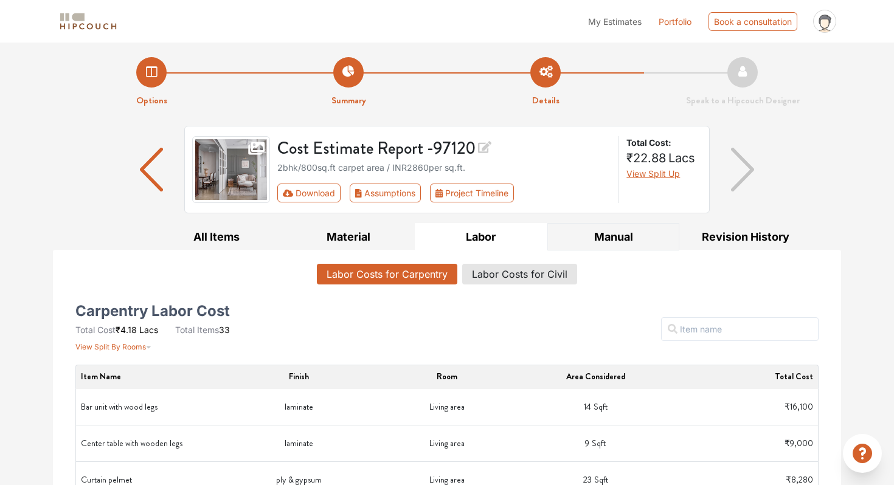
click at [607, 233] on button "Manual" at bounding box center [613, 236] width 133 height 27
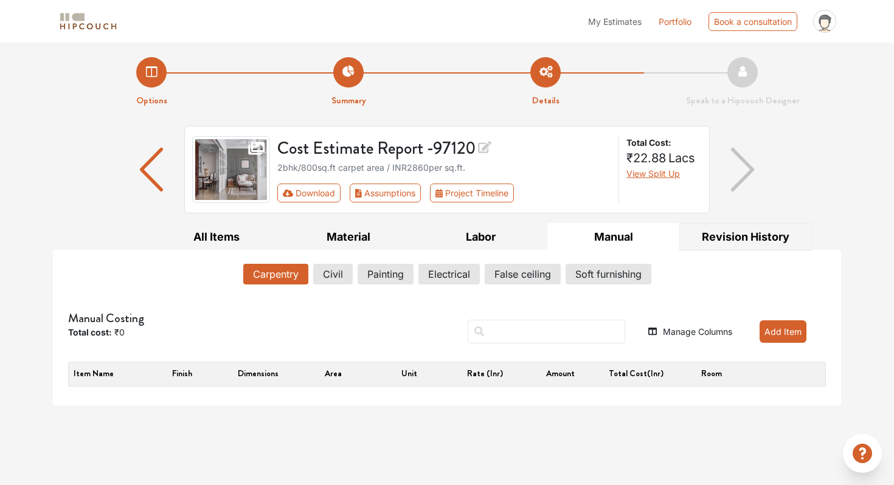
click at [757, 236] on button "Revision History" at bounding box center [745, 236] width 133 height 27
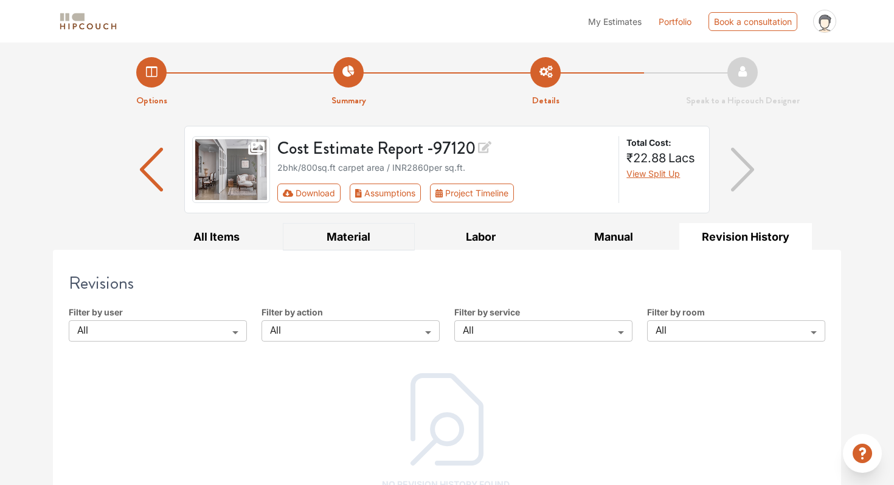
click at [348, 233] on button "Material" at bounding box center [349, 236] width 133 height 27
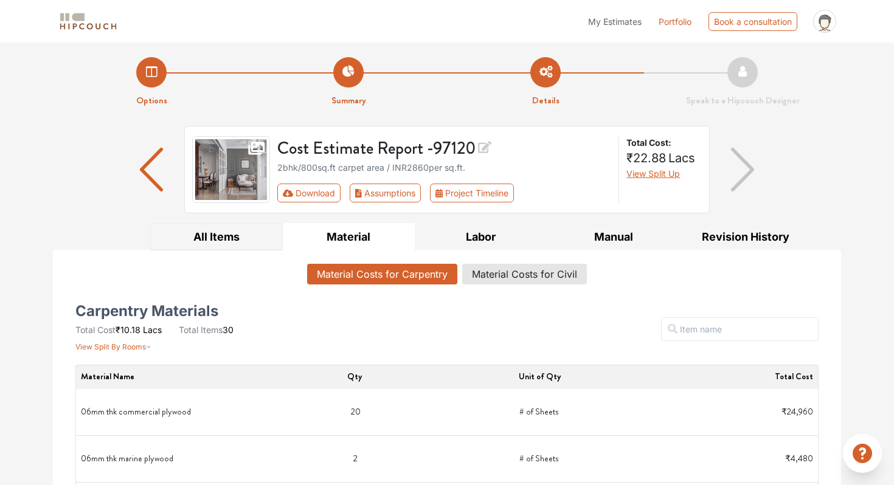
click at [224, 236] on button "All Items" at bounding box center [216, 236] width 133 height 27
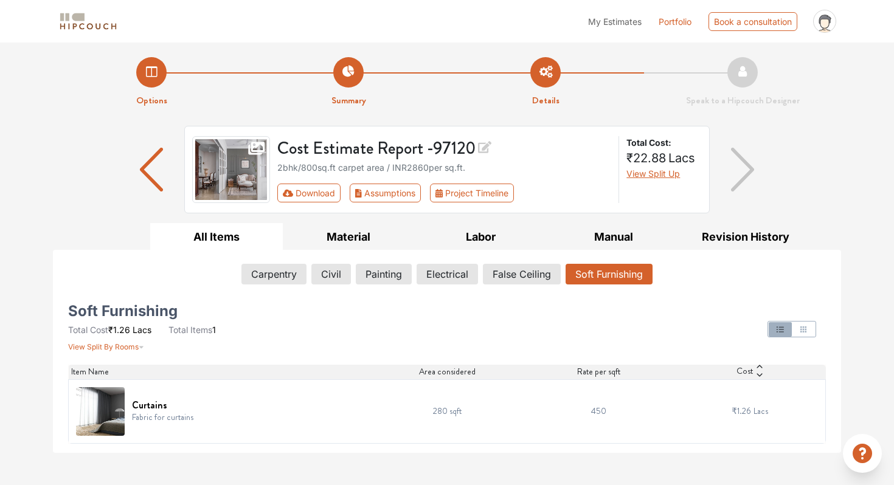
click at [155, 163] on img "button" at bounding box center [152, 170] width 24 height 44
